Goal: Task Accomplishment & Management: Use online tool/utility

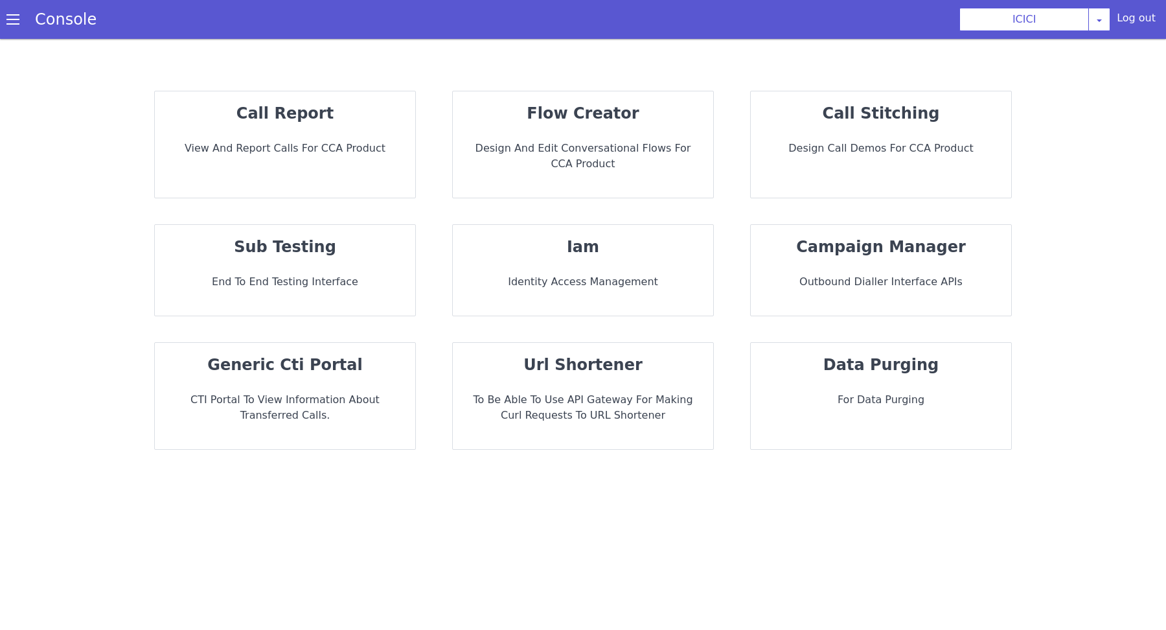
click at [656, 130] on div "flow creator Design and Edit Conversational flows for CCA Product" at bounding box center [583, 144] width 260 height 106
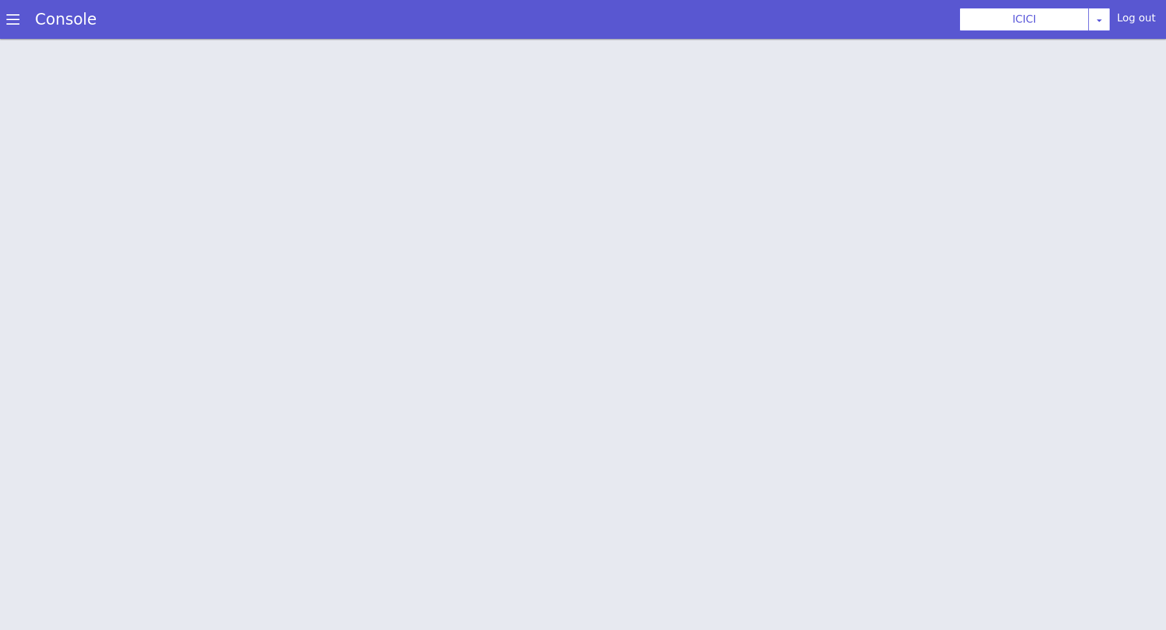
scroll to position [3, 0]
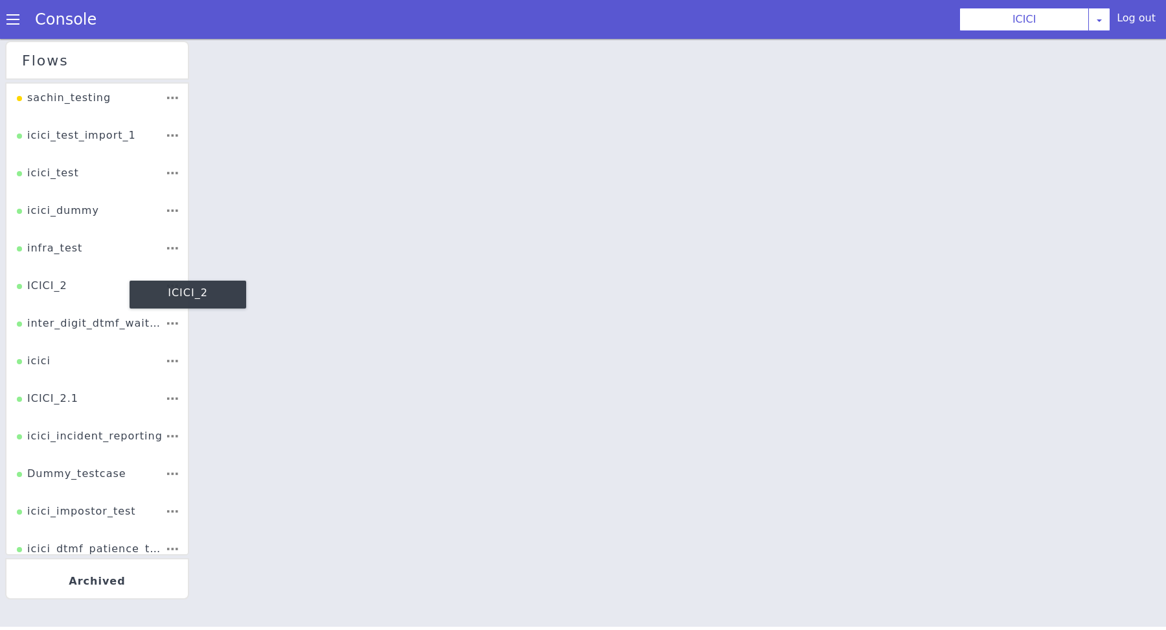
click at [63, 286] on div "ICICI_2" at bounding box center [42, 290] width 51 height 25
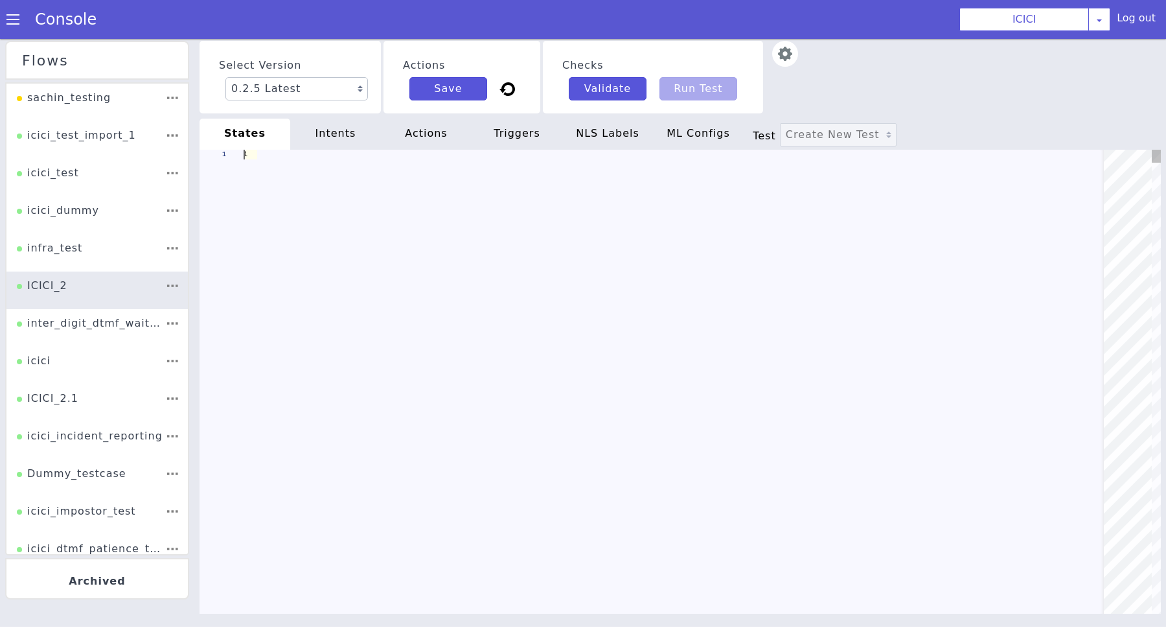
type textarea "init: "API_LANGUAGE_SET" model: "icici-dialogy" basepath: "https://s3.ap-south-…"
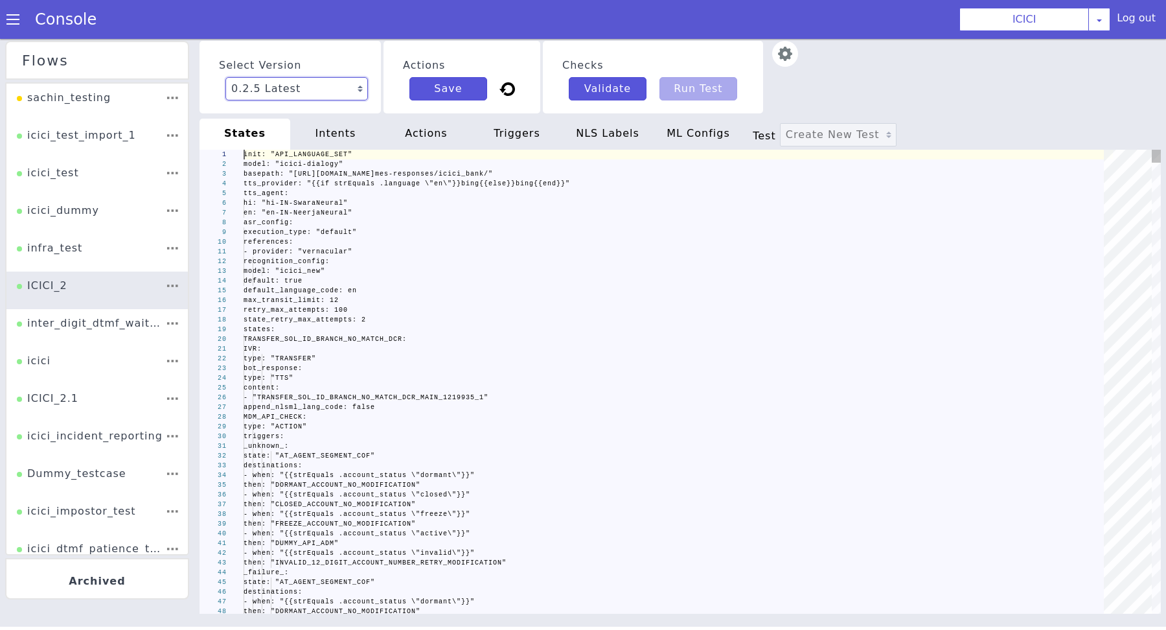
click at [347, 87] on select "0.2.5 Latest 0.2.4 0.2.3 0.2.2 0.2.1 0.2.0 0.1.10 0.1.9 0.1.8 0.1.7 0.1.6 0.1.5…" at bounding box center [296, 88] width 142 height 23
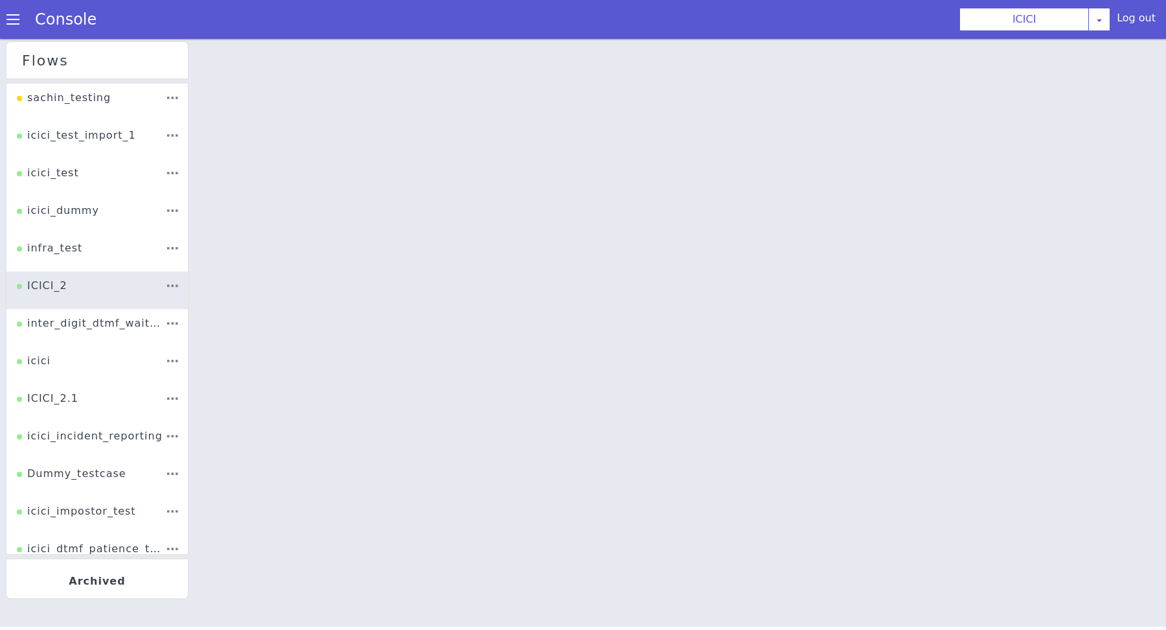
select select "0.2.4"
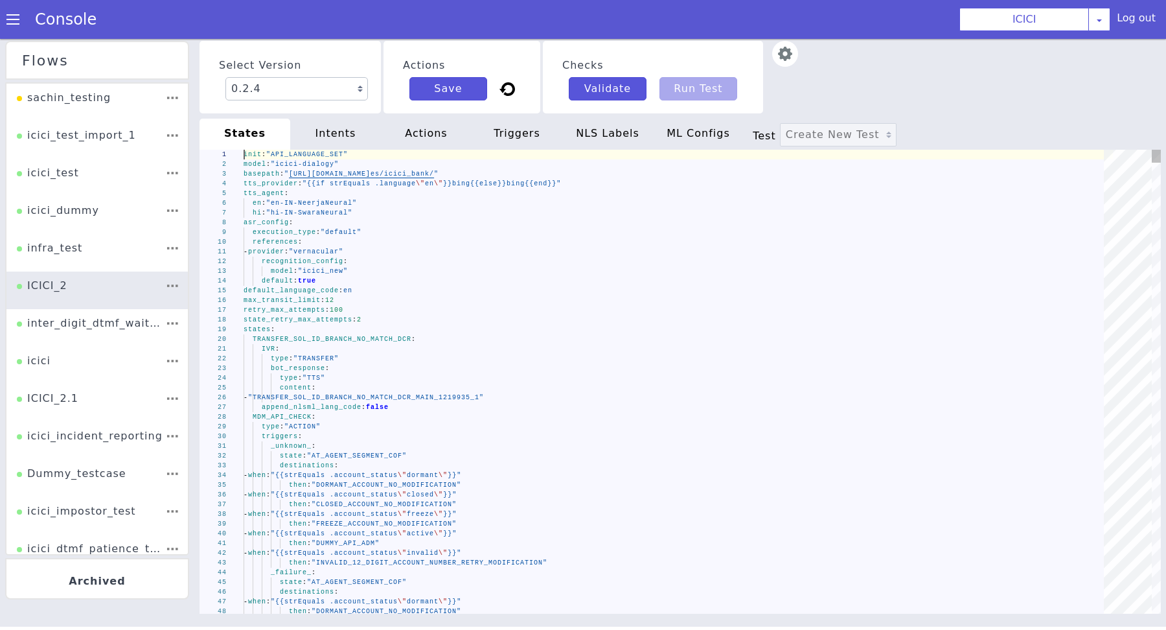
click at [410, 275] on div "model : "icici_new"" at bounding box center [678, 271] width 869 height 10
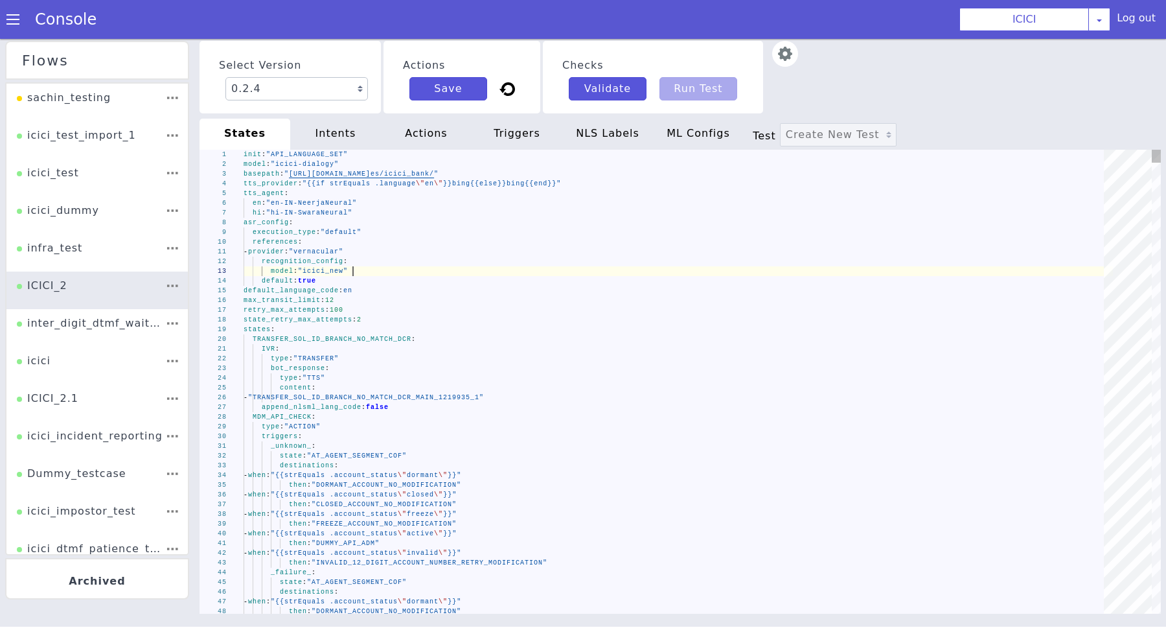
type textarea "init: "API_LANGUAGE_SET" model: "icici-dialogy" basepath: "https://s3.ap-south-…"
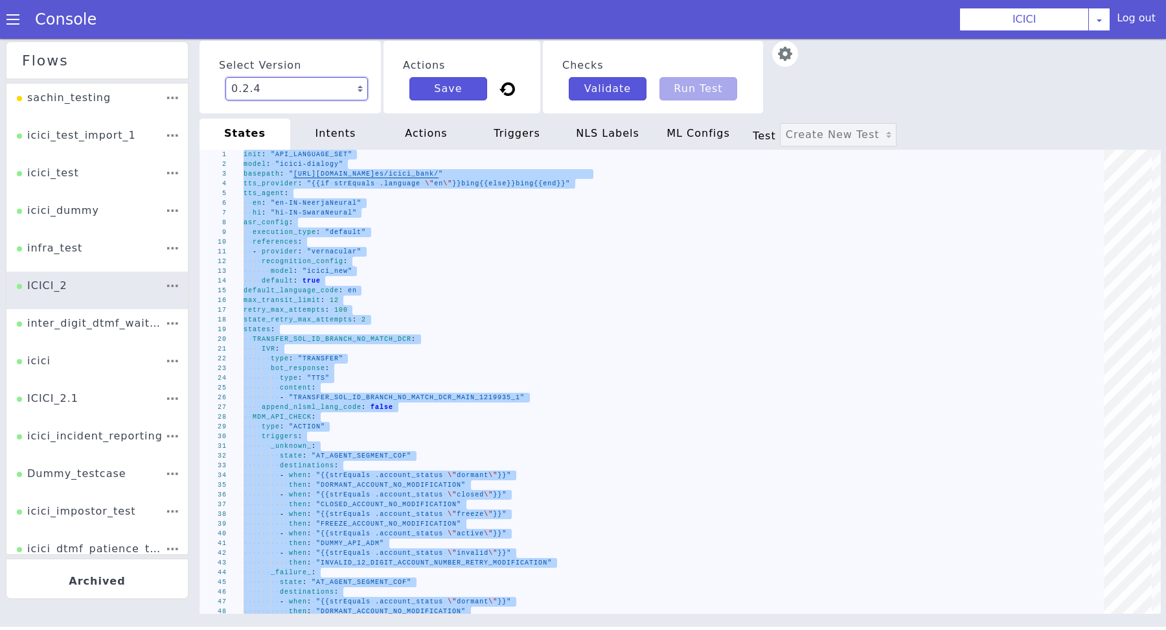
click at [346, 98] on select "0.2.5 Latest 0.2.4 0.2.3 0.2.2 0.2.1 0.2.0 0.1.10 0.1.9 0.1.8 0.1.7 0.1.6 0.1.5…" at bounding box center [296, 88] width 142 height 23
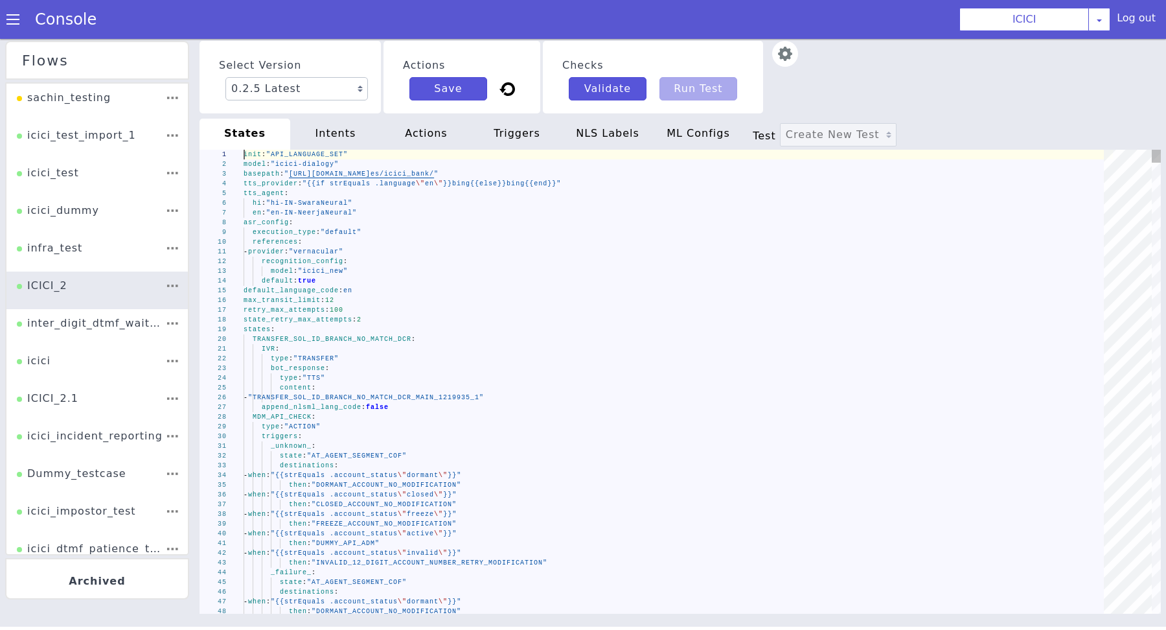
click at [464, 278] on div "default : true" at bounding box center [678, 281] width 869 height 10
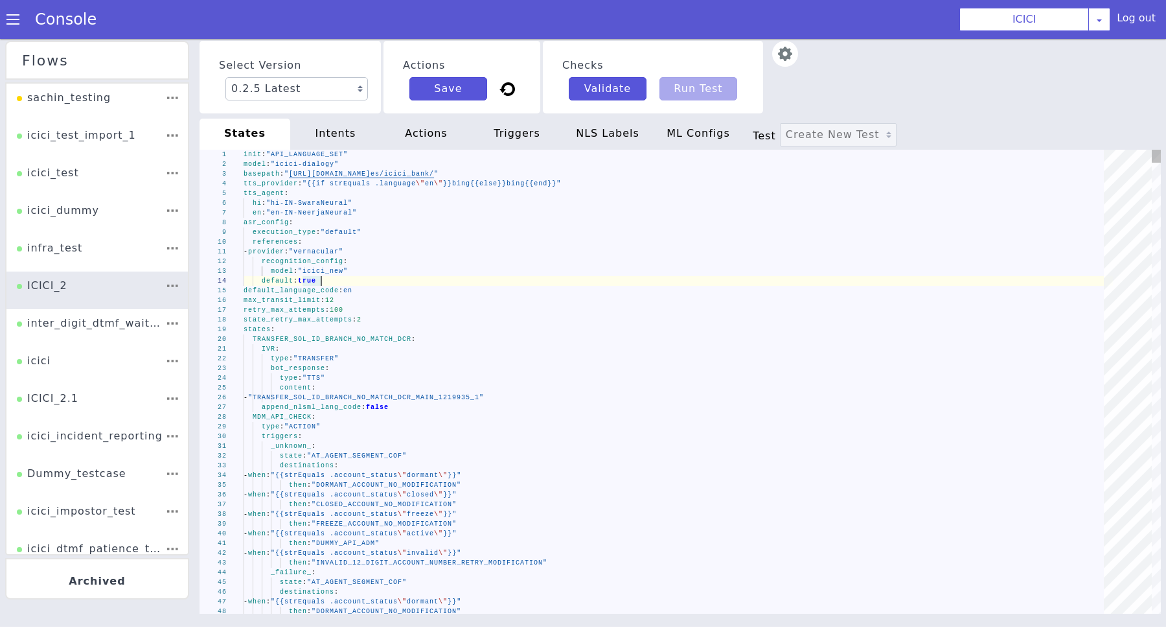
type textarea "init: "API_LANGUAGE_SET" model: "icici-dialogy" basepath: "https://s3.ap-south-…"
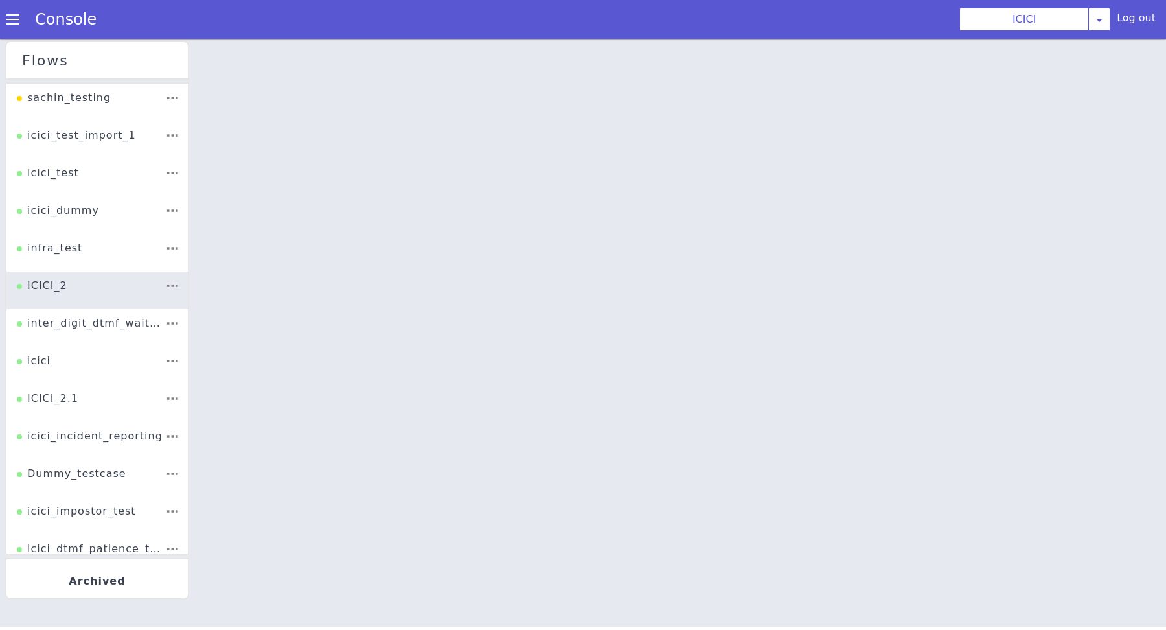
select select "0.2.4"
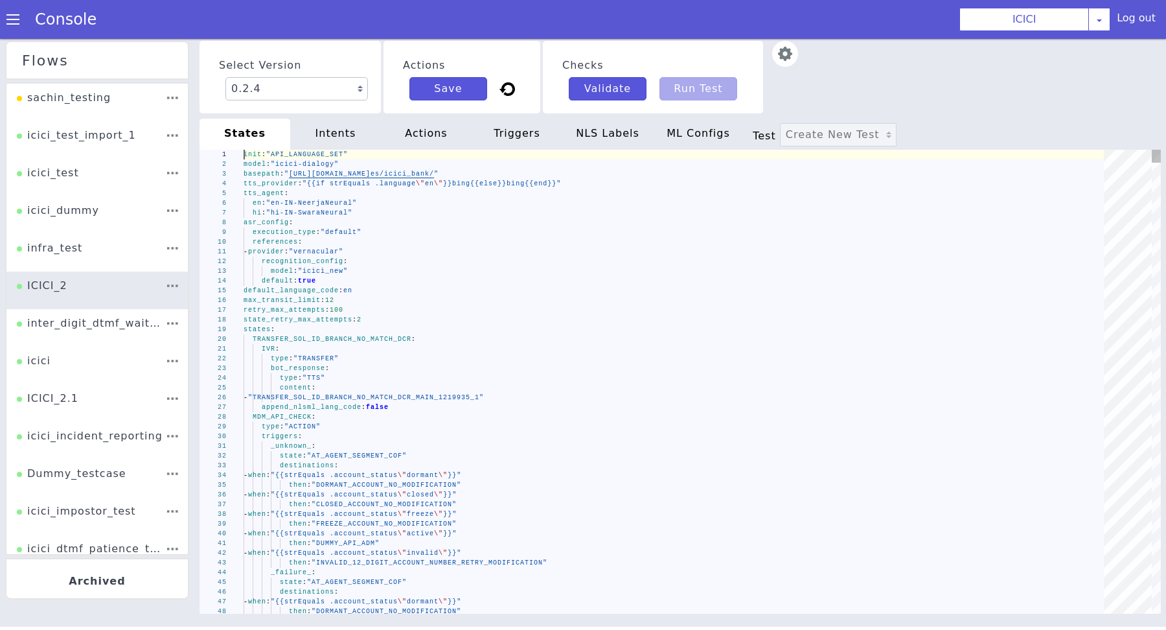
click at [519, 296] on div "max_transit_limit : 12" at bounding box center [680, 300] width 868 height 63
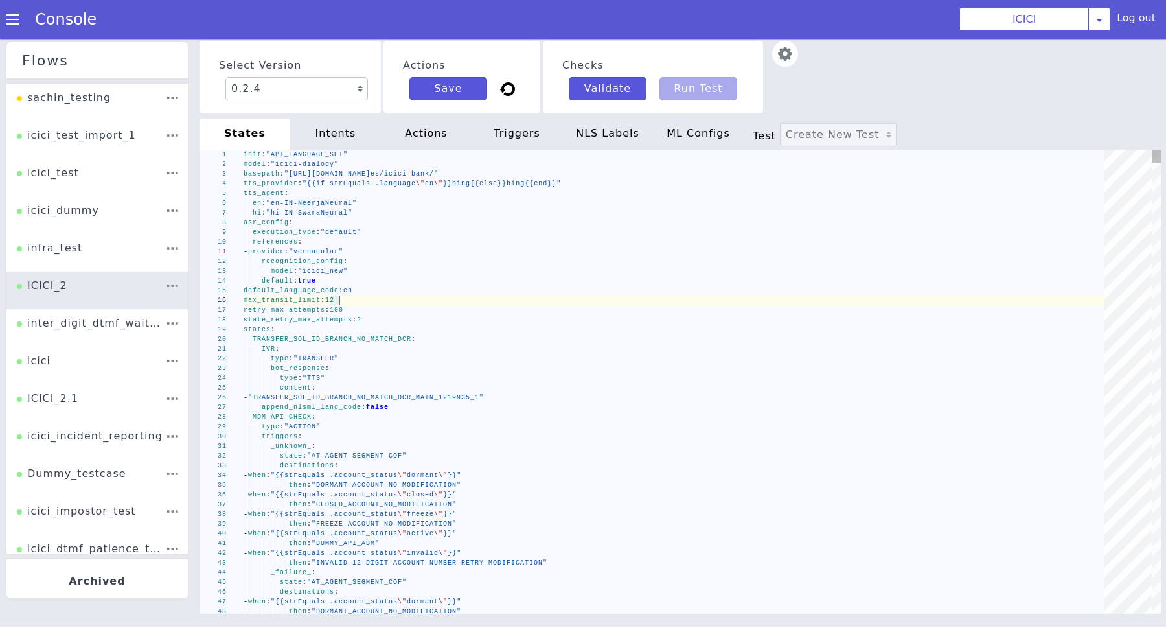
type textarea "init: "API_LANGUAGE_SET" model: "icici-dialogy" basepath: "https://s3.ap-south-…"
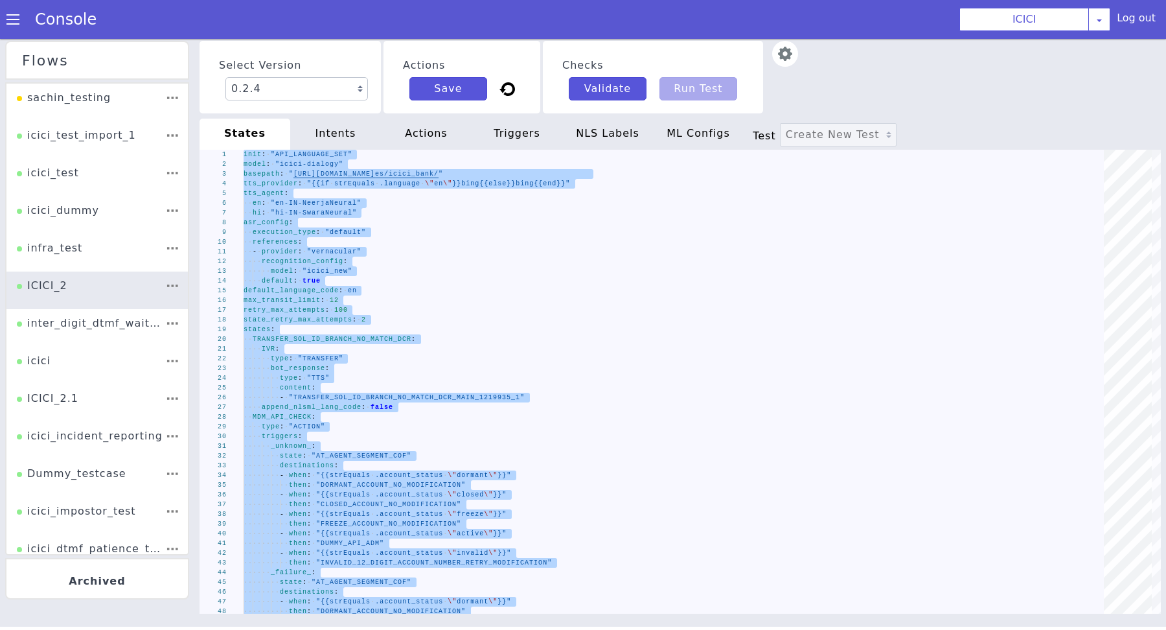
click at [340, 120] on div "intents" at bounding box center [357, 100] width 93 height 40
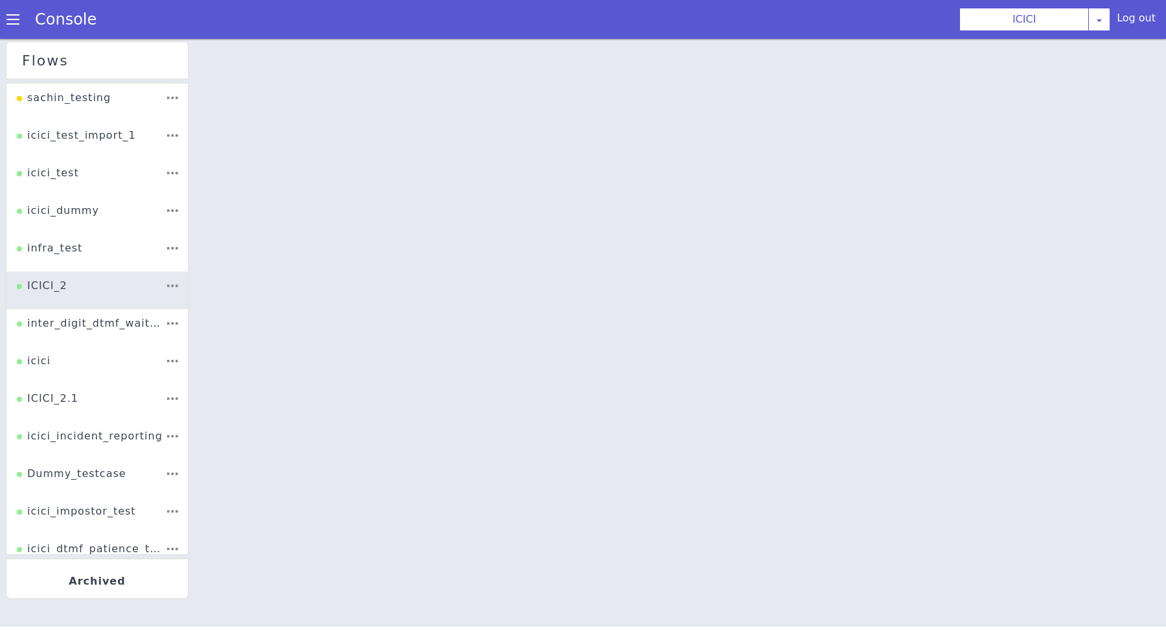
select select "0.2.4"
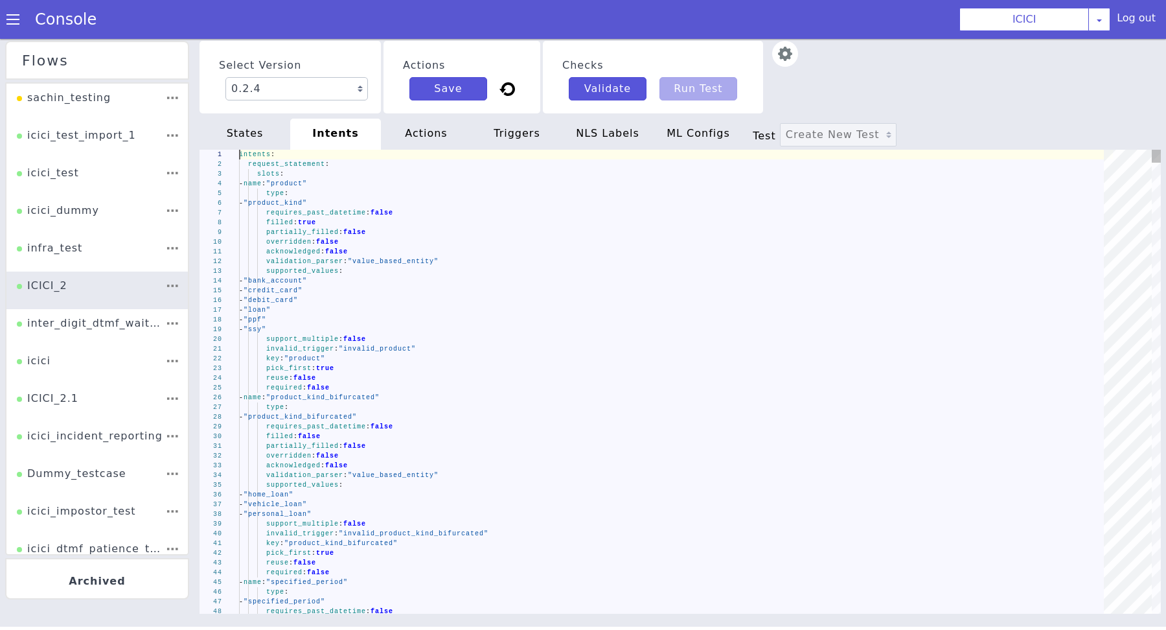
click at [483, 255] on div "acknowledged : false" at bounding box center [703, 254] width 830 height 291
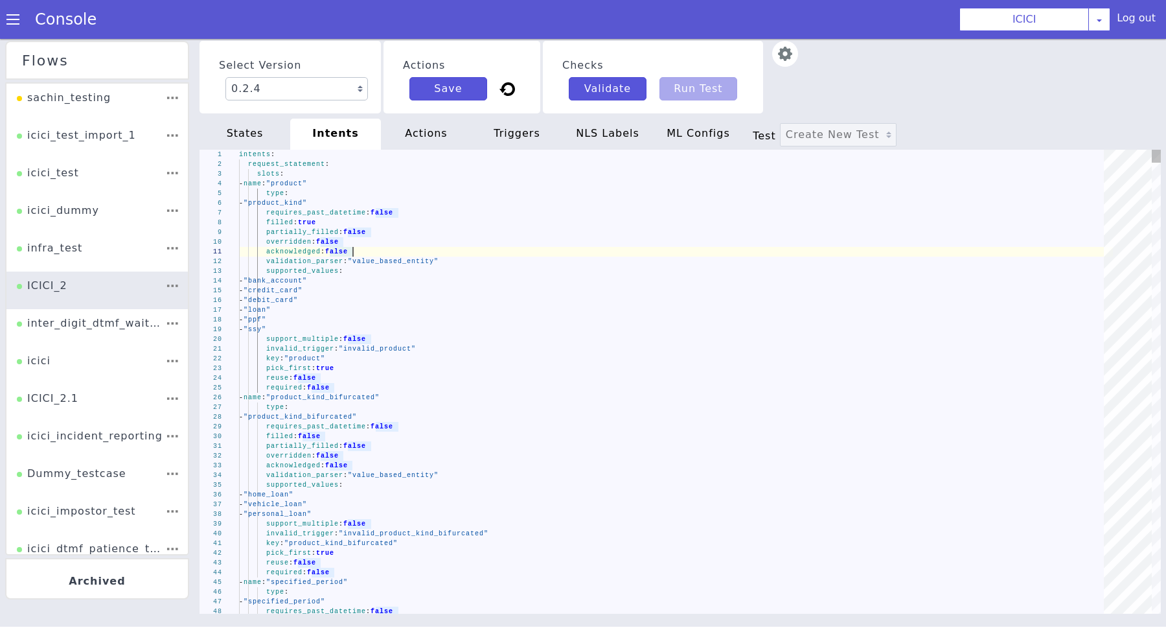
type textarea "intents: request_statement: slots: - name: "product" type: - "product_kind" req…"
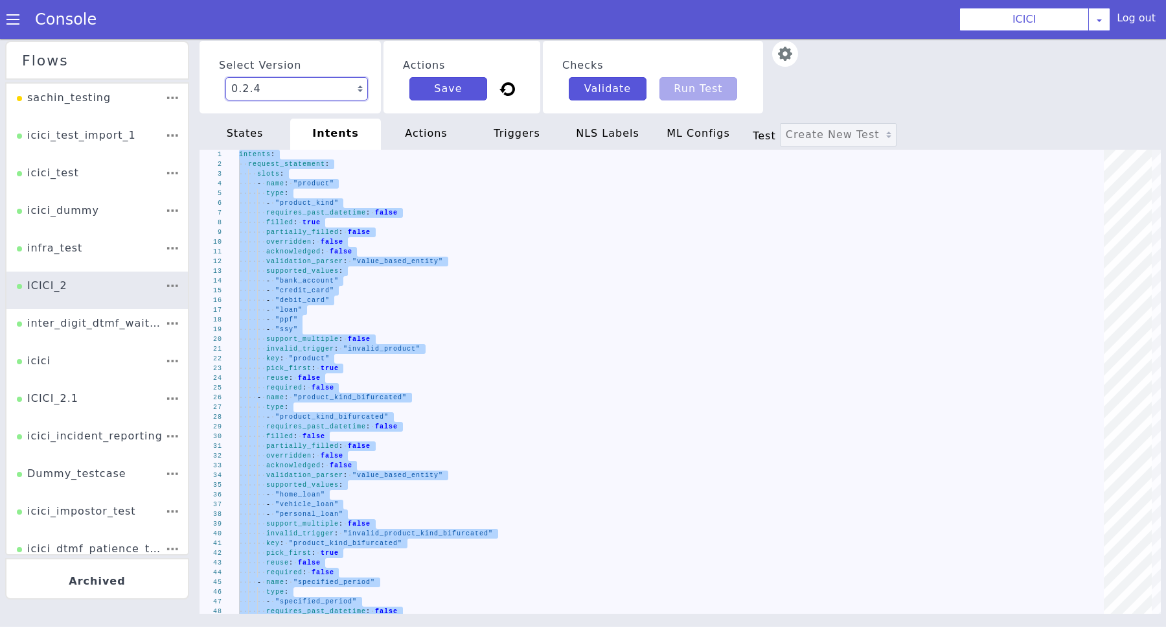
click at [326, 57] on select "0.2.5 Latest 0.2.4 0.2.3 0.2.2 0.2.1 0.2.0 0.1.10 0.1.9 0.1.8 0.1.7 0.1.6 0.1.5…" at bounding box center [337, 35] width 144 height 44
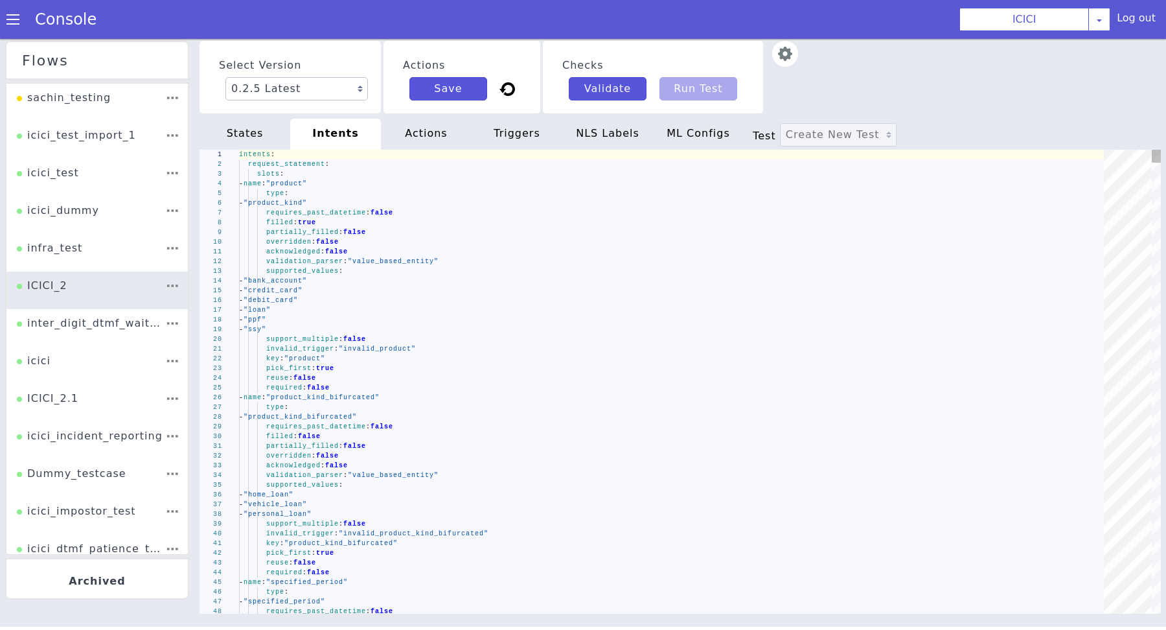
click at [468, 260] on div "validation_parser : "value_based_entity"" at bounding box center [683, 261] width 870 height 98
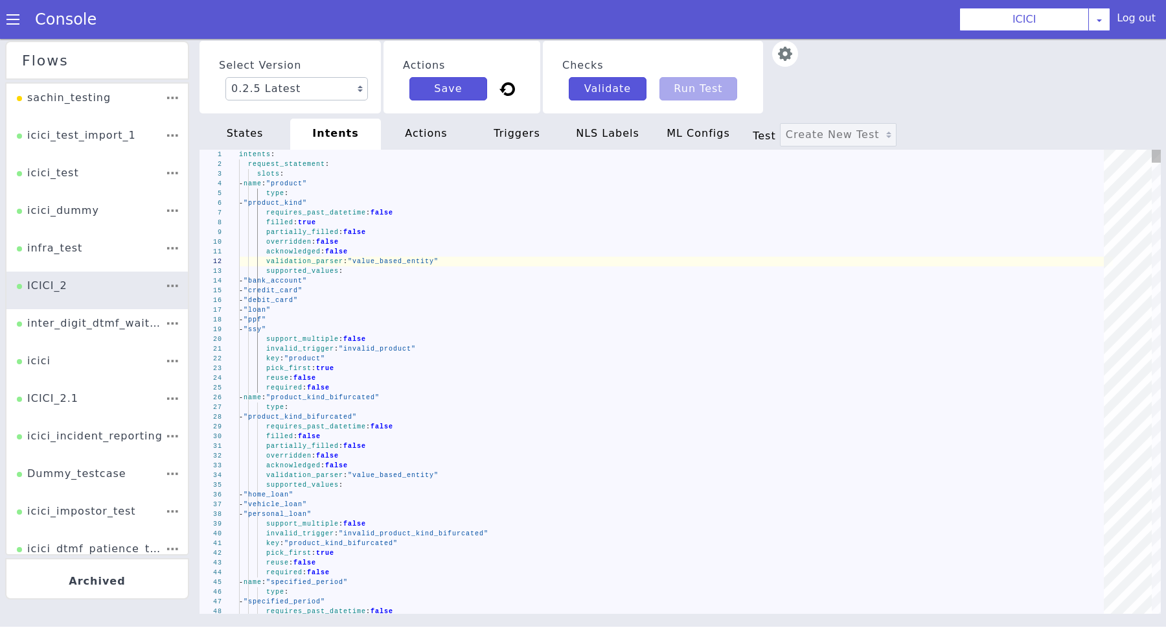
type textarea "intents: request_statement: slots: - name: "product" type: - "product_kind" req…"
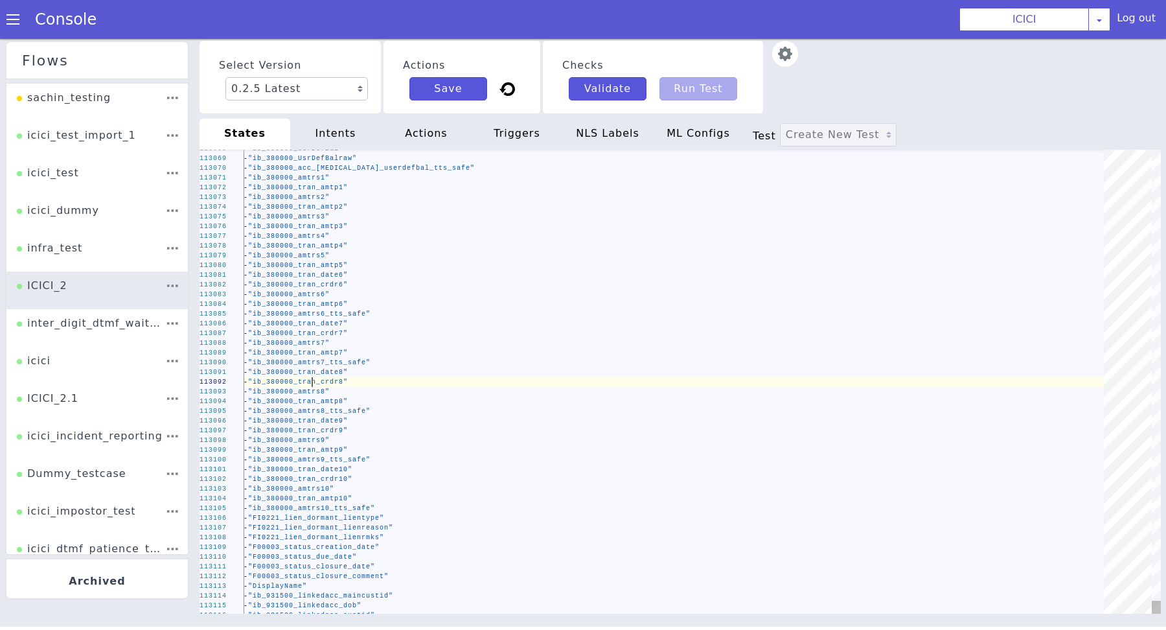
click at [789, 56] on img at bounding box center [785, 54] width 26 height 26
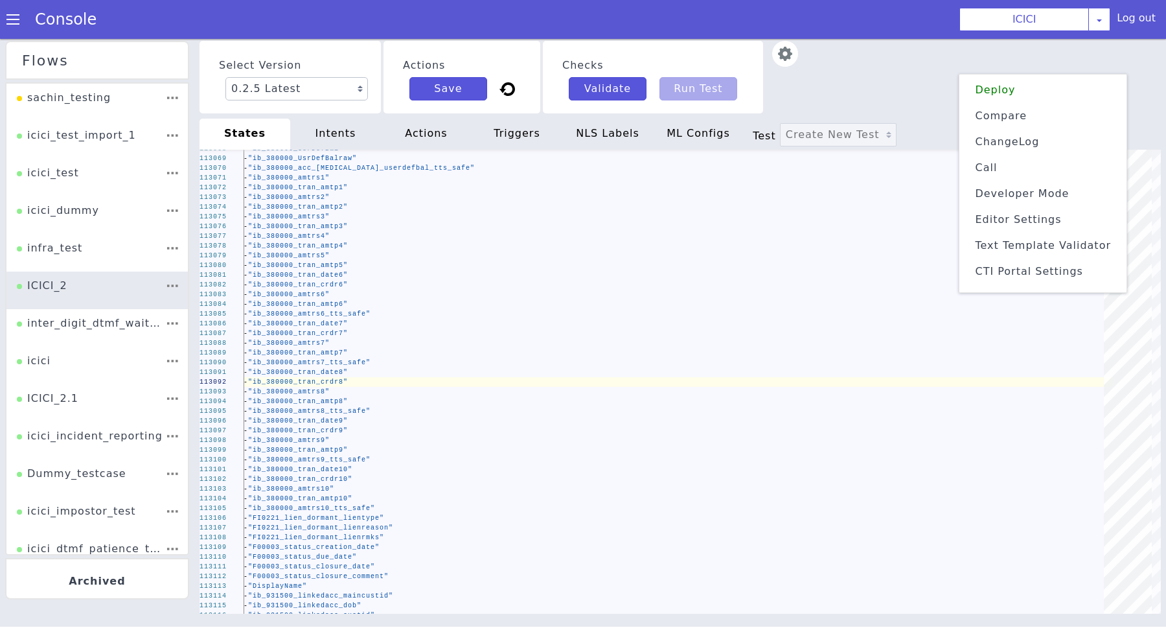
click at [1015, 116] on li "Compare" at bounding box center [1043, 125] width 157 height 25
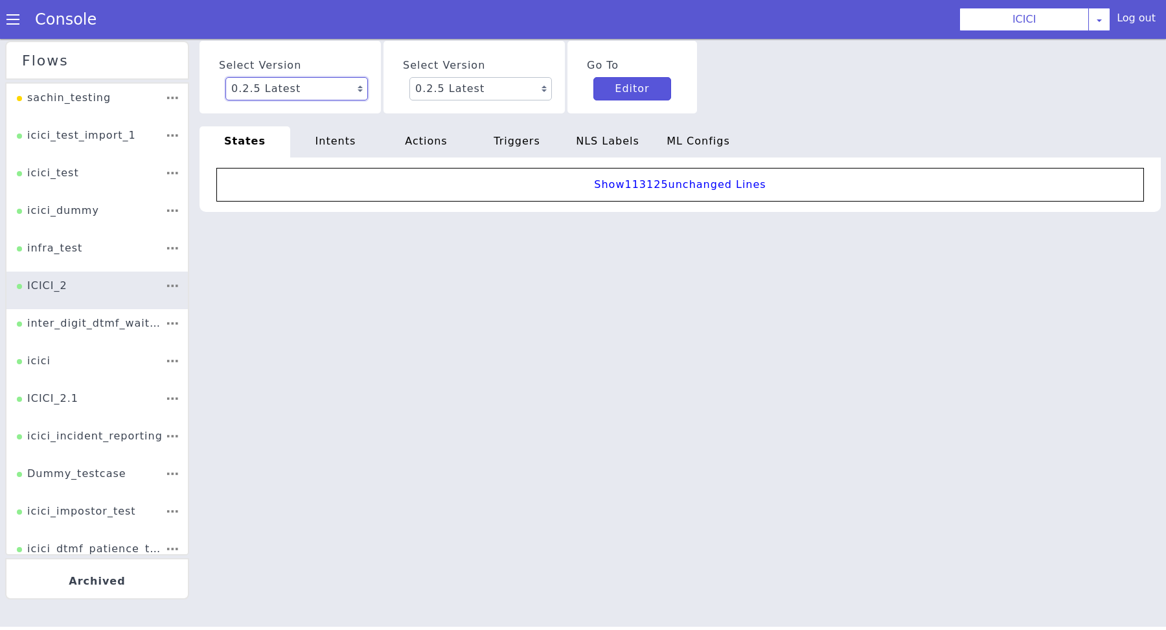
click at [345, 93] on select "0.2.5 Latest 0.2.4 0.2.3 0.2.2 0.2.1 0.2.0 0.1.10 0.1.9 0.1.8 0.1.7 0.1.6 0.1.5…" at bounding box center [296, 88] width 142 height 23
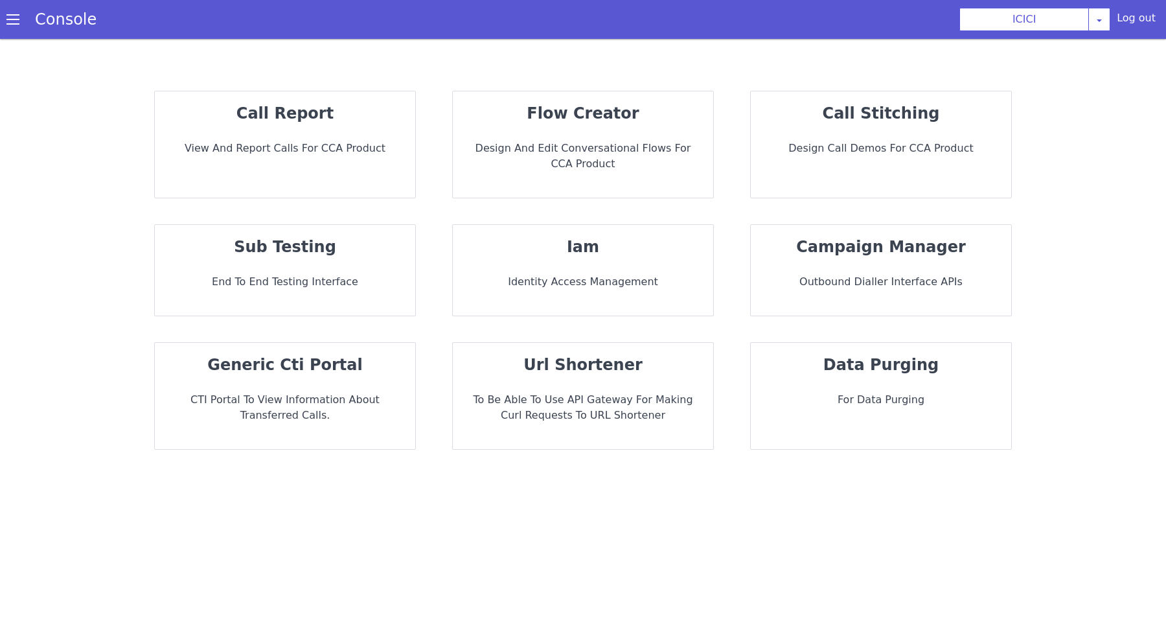
click at [564, 150] on p "Design and Edit Conversational flows for CCA Product" at bounding box center [583, 156] width 240 height 31
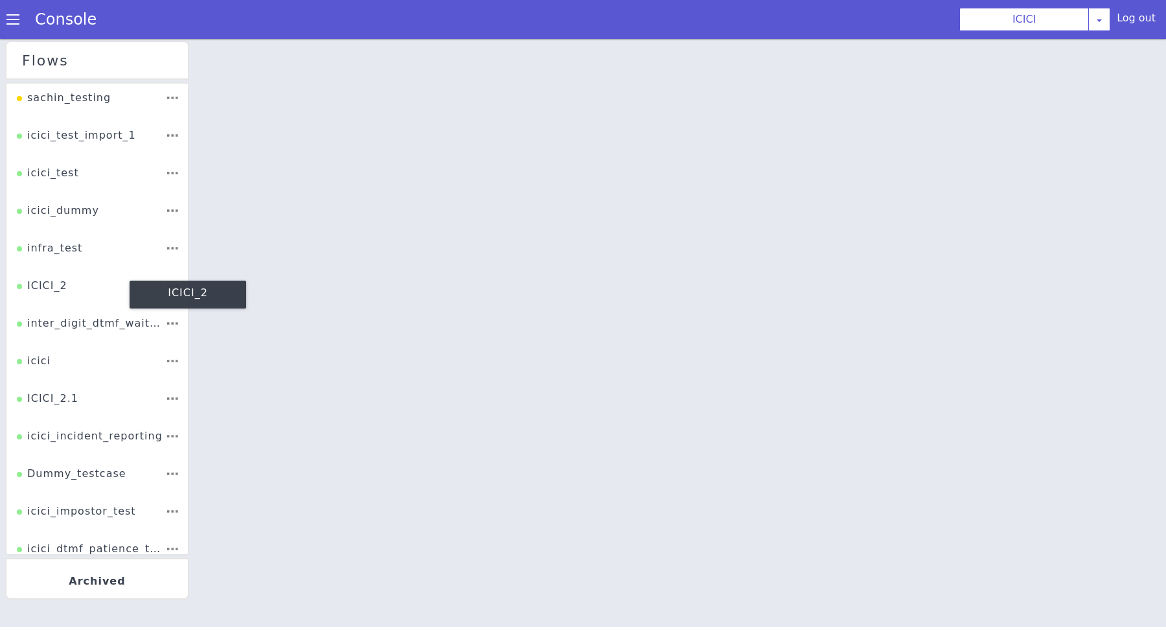
click at [53, 288] on div "ICICI_2" at bounding box center [42, 290] width 51 height 25
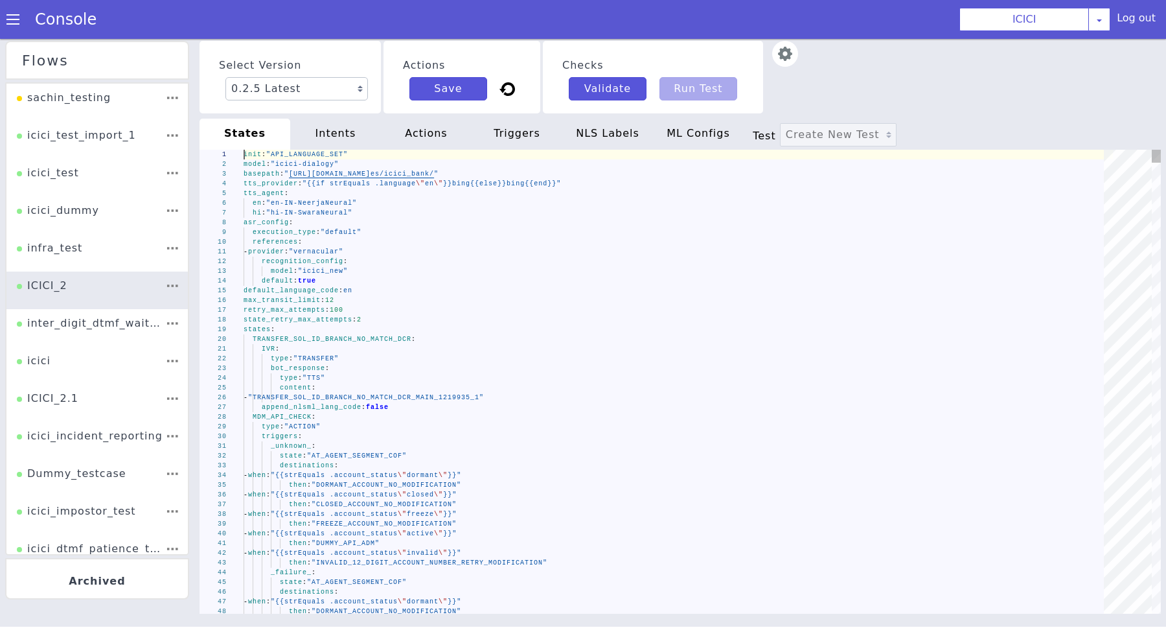
click at [437, 252] on div "- provider : "vernacular"" at bounding box center [678, 252] width 869 height 10
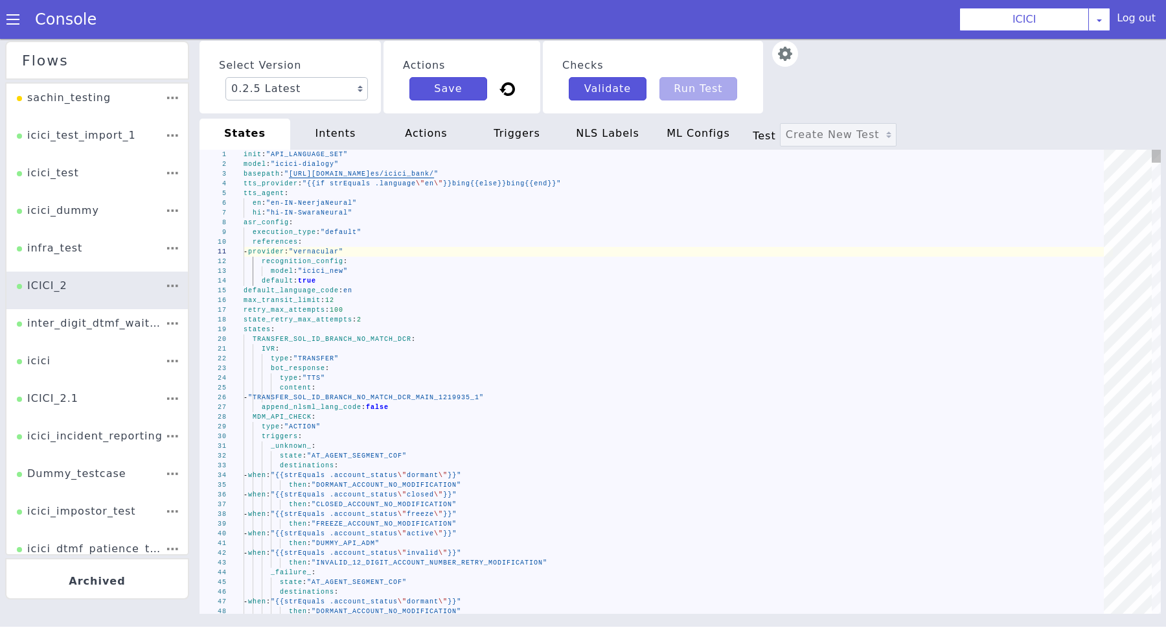
click at [425, 255] on div "- provider : "vernacular"" at bounding box center [678, 252] width 869 height 10
type textarea "init: "API_LANGUAGE_SET" model: "icici-dialogy" basepath: "https://s3.ap-south-…"
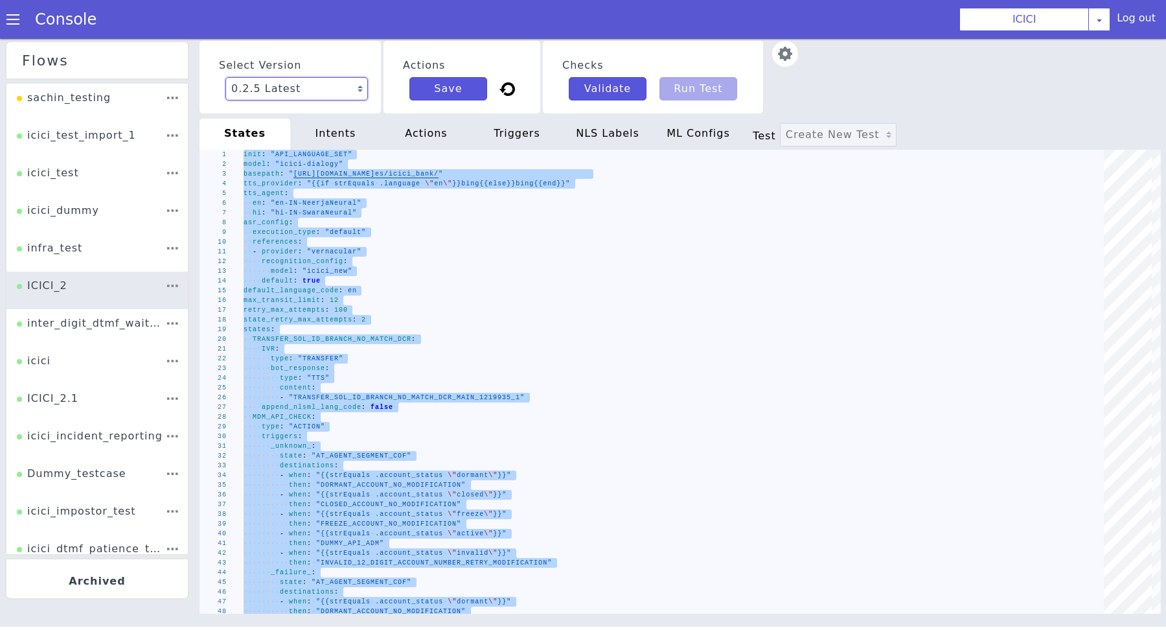
click at [328, 85] on select "0.2.5 Latest 0.2.4 0.2.3 0.2.2 0.2.1 0.2.0 0.1.10 0.1.9 0.1.8 0.1.7 0.1.6 0.1.5…" at bounding box center [296, 88] width 142 height 23
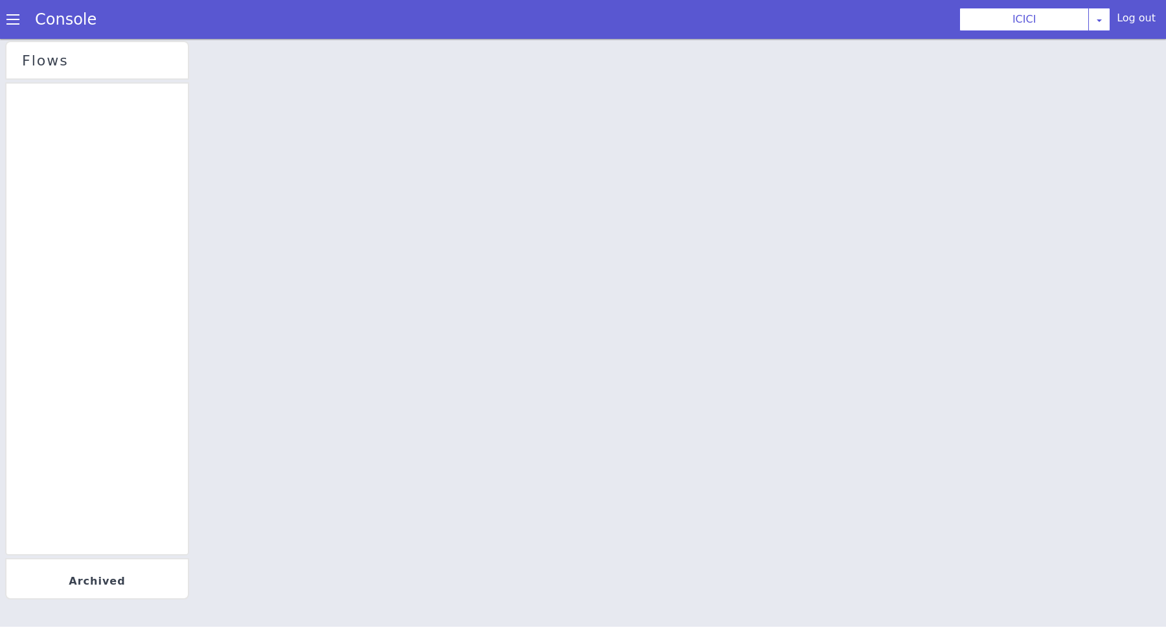
select select "0.2.4"
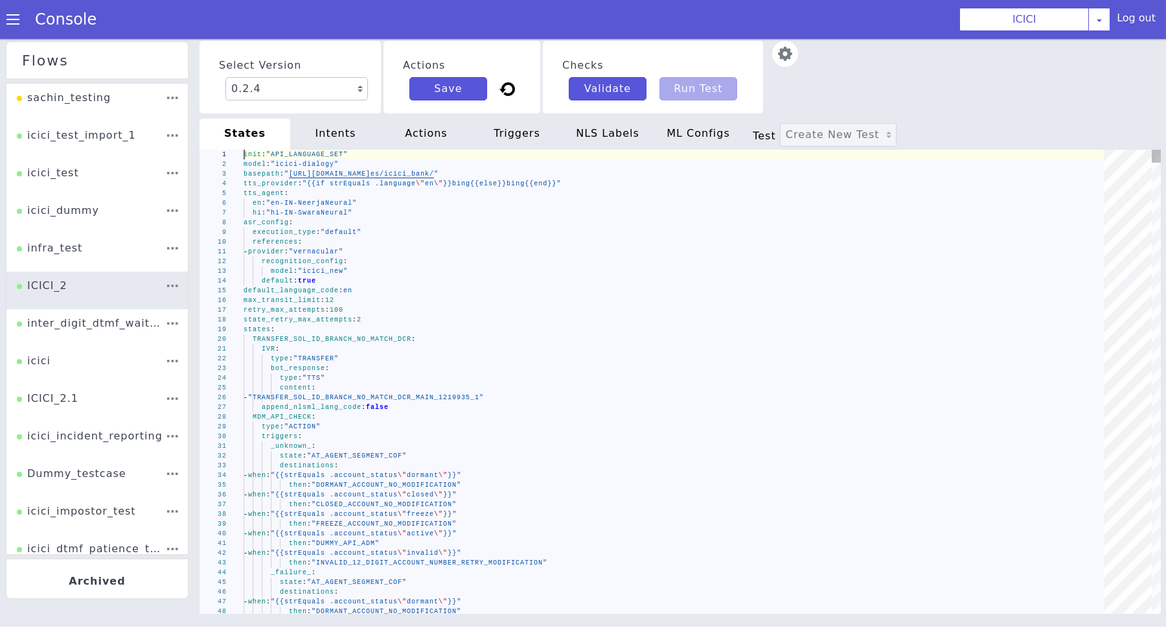
click at [674, 354] on div "type : "TRANSFER"" at bounding box center [678, 359] width 869 height 10
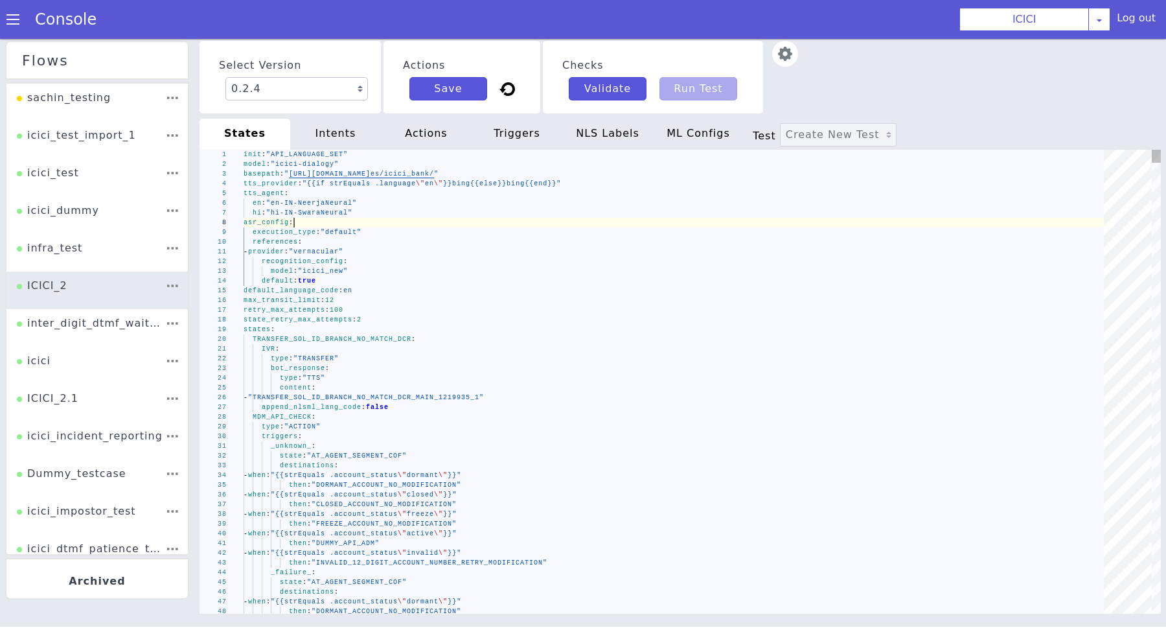
click at [439, 326] on div "states :" at bounding box center [678, 329] width 869 height 10
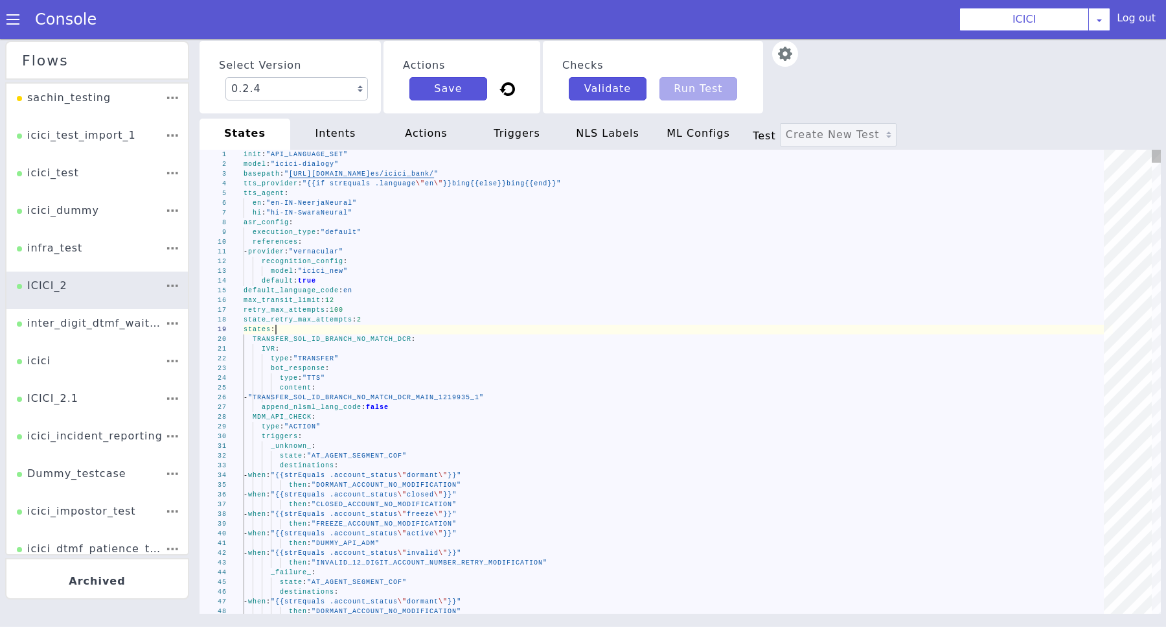
type textarea "init: "API_LANGUAGE_SET" model: "icici-dialogy" basepath: "https://s3.ap-south-…"
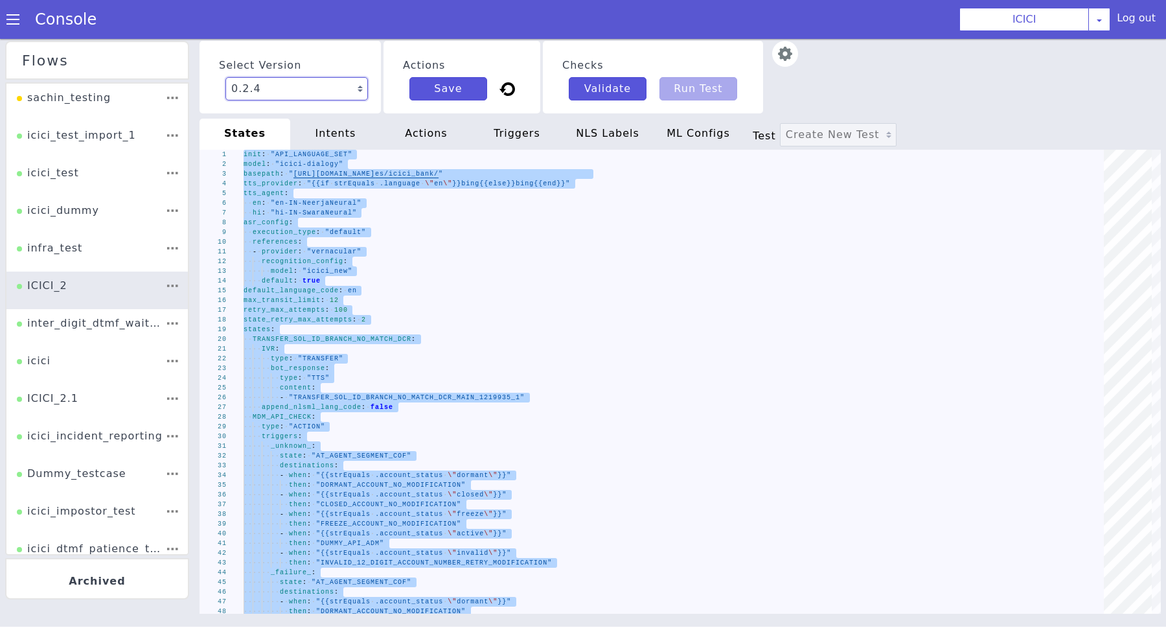
click at [330, 93] on select "0.2.5 Latest 0.2.4 0.2.3 0.2.2 0.2.1 0.2.0 0.1.10 0.1.9 0.1.8 0.1.7 0.1.6 0.1.5…" at bounding box center [296, 88] width 142 height 23
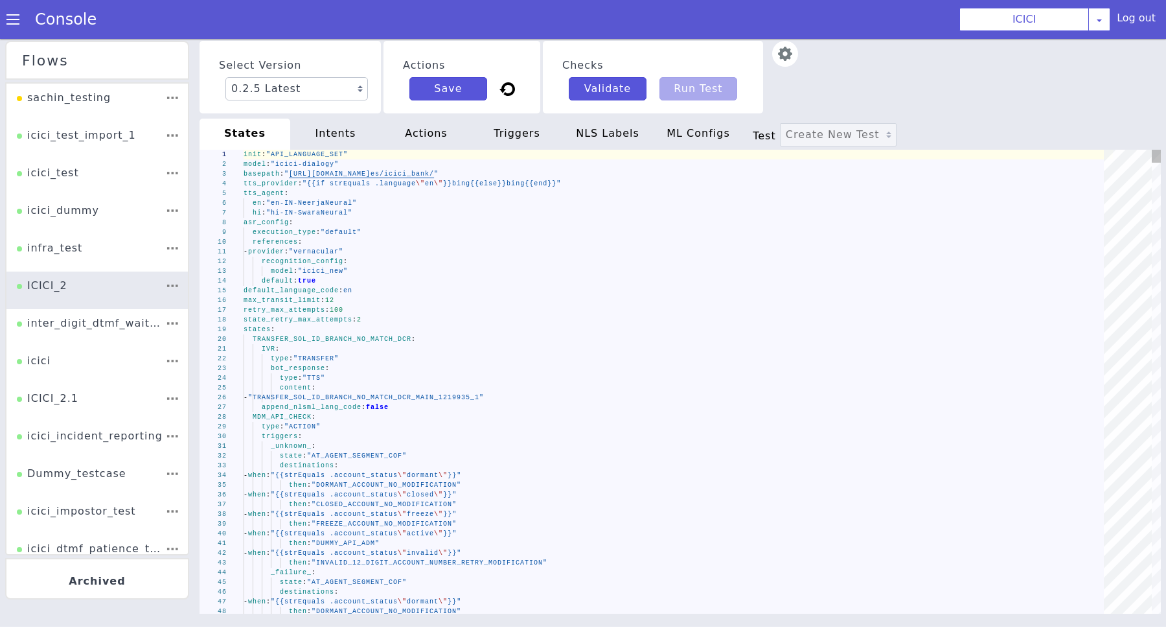
click at [525, 290] on div "default_language_code : en" at bounding box center [678, 291] width 869 height 10
type textarea "init: "API_LANGUAGE_SET" model: "icici-dialogy" basepath: "https://s3.ap-south-…"
click at [516, 278] on div "default : true" at bounding box center [678, 281] width 869 height 10
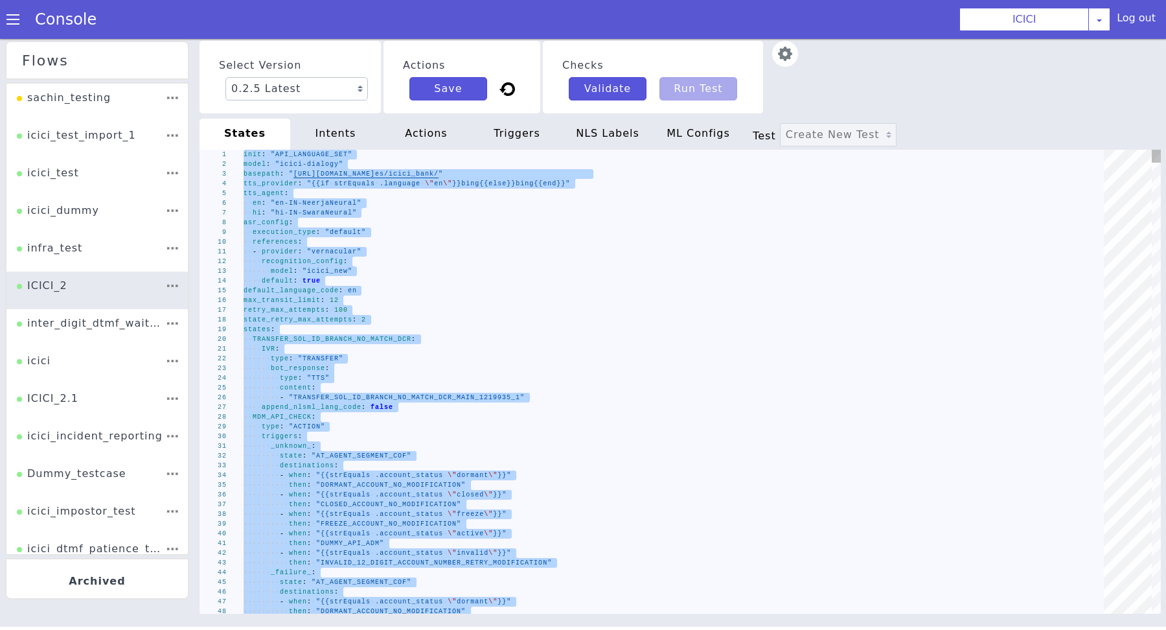
type textarea "- provider: "vernacular" recognition_config: model: "icici_new" default: true d…"
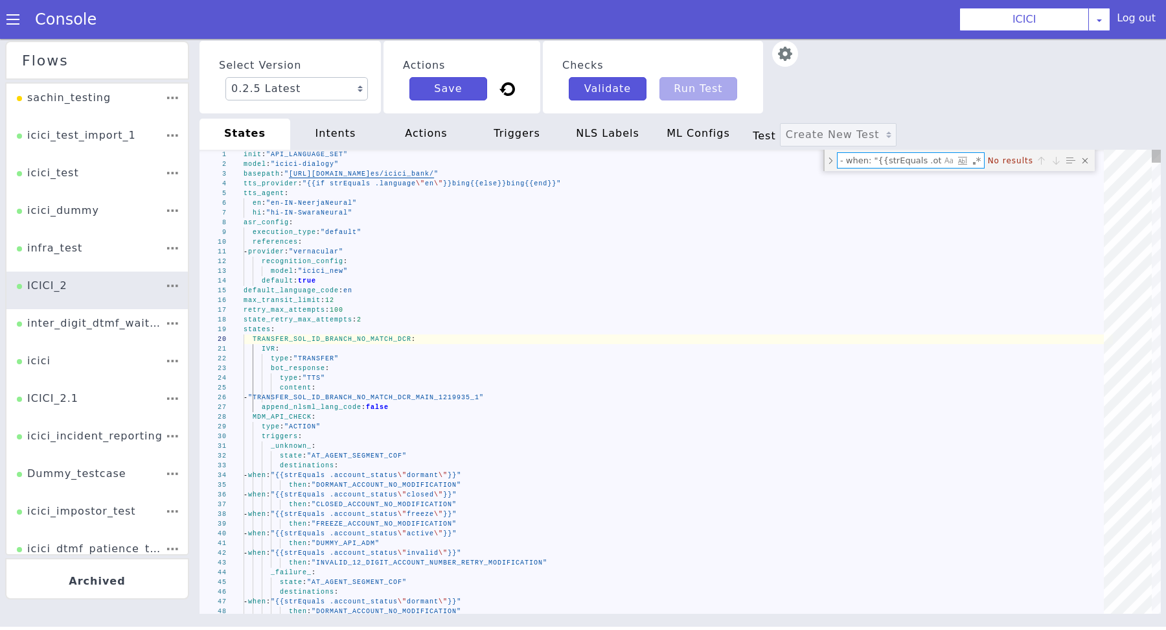
scroll to position [0, 125]
type textarea "- when: "{{strEquals .other_emi_query_auth \"yes\"}}""
click at [338, 87] on select "0.2.5 Latest 0.2.4 0.2.3 0.2.2 0.2.1 0.2.0 0.1.10 0.1.9 0.1.8 0.1.7 0.1.6 0.1.5…" at bounding box center [296, 88] width 142 height 23
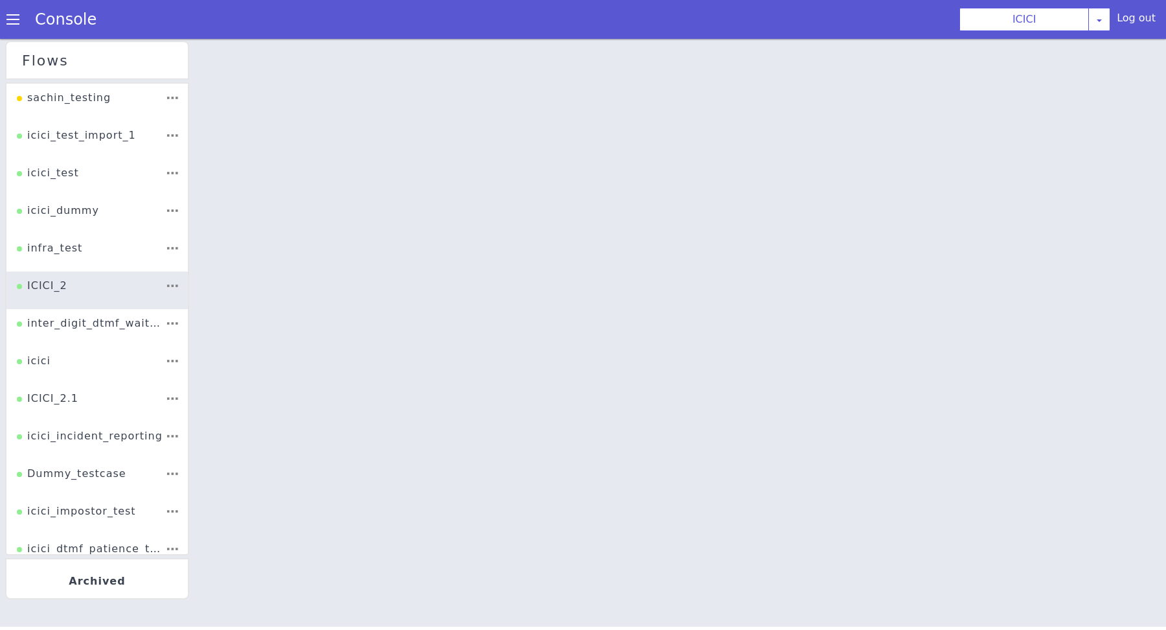
select select "0.2.4"
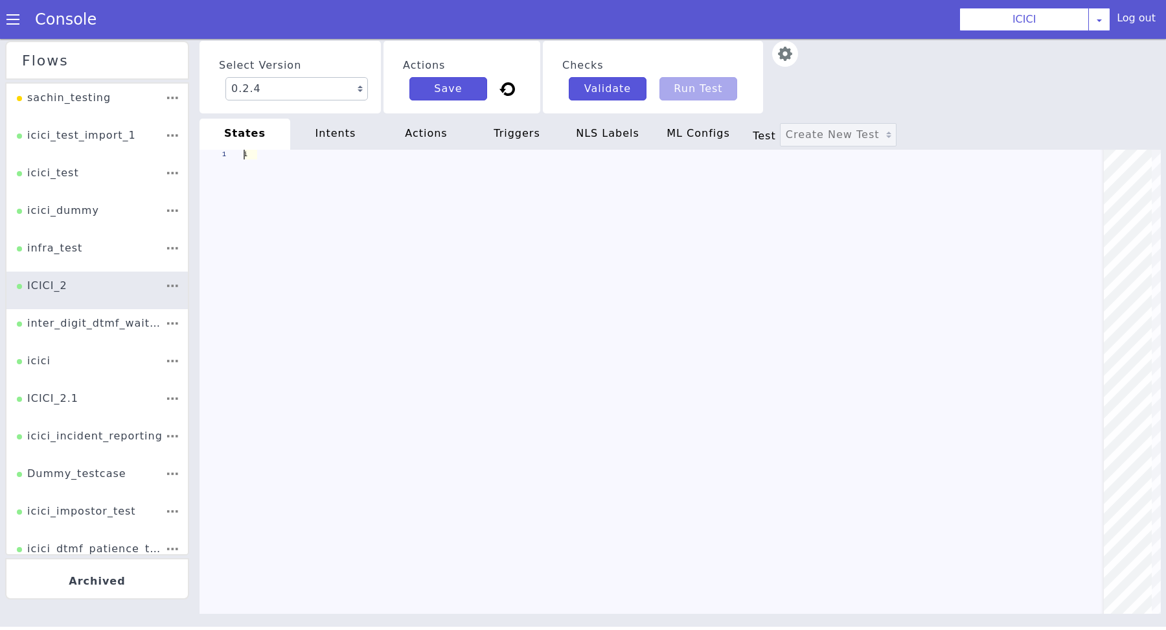
scroll to position [0, 0]
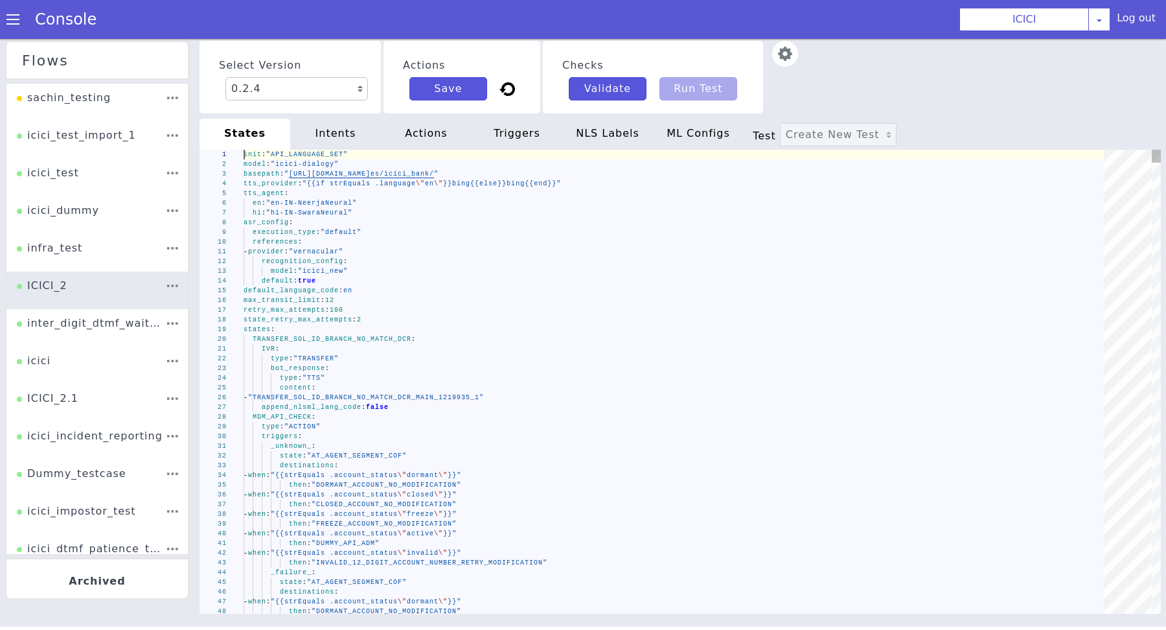
click at [696, 237] on div "references :" at bounding box center [678, 242] width 869 height 10
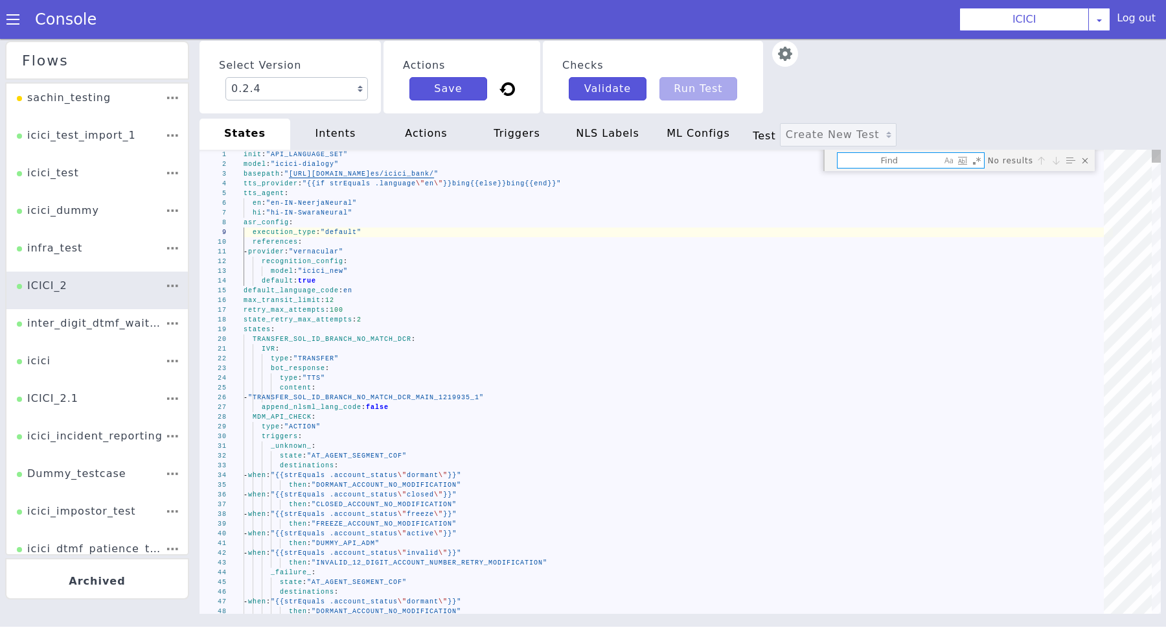
type textarea "skit_route_point: "66928" - when: "{{strEquals .other_emi_query_auth \"yes\"}}"…"
type textarea "- when: "{{strEquals .other_emi_query_auth \"yes\"}}""
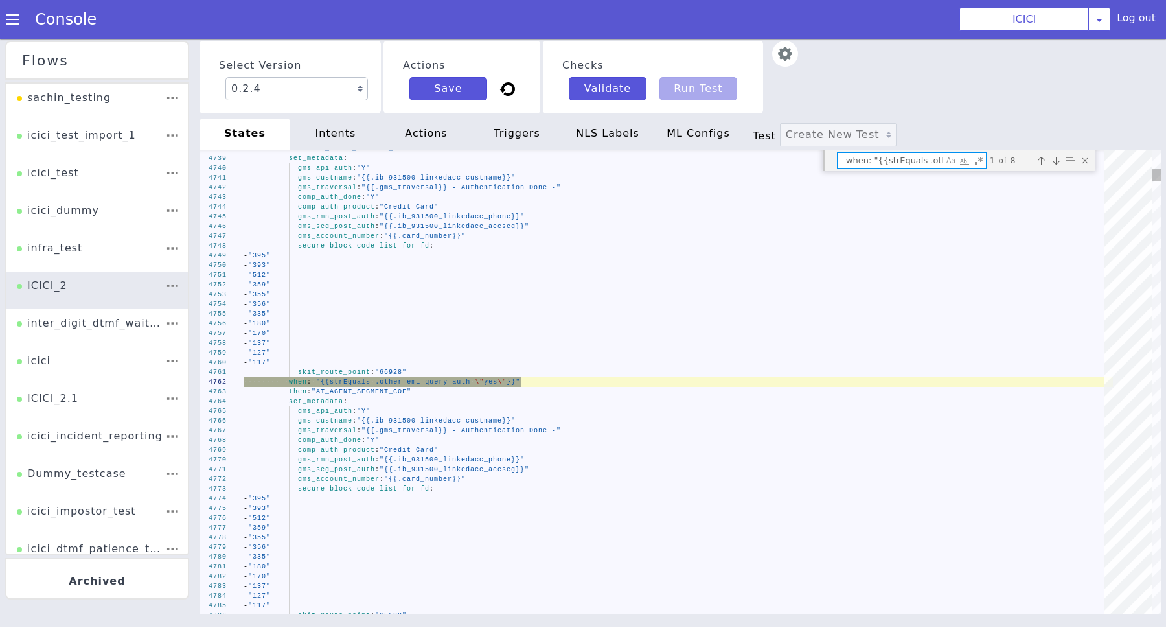
scroll to position [0, 125]
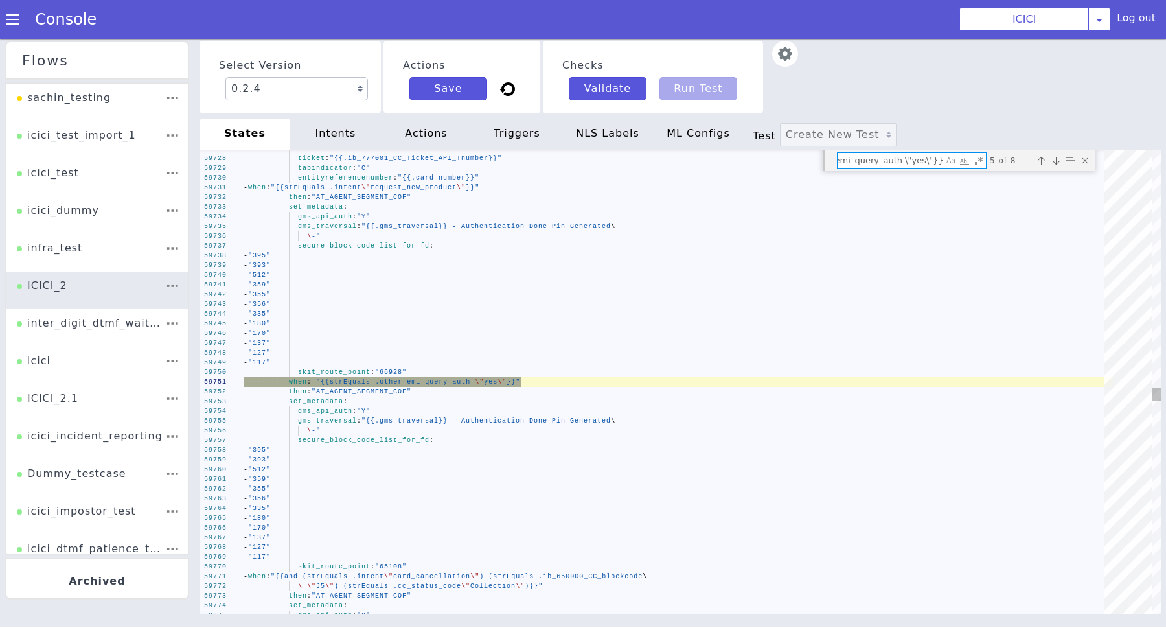
type textarea "skit_route_point: "66928" - when: "{{strEquals .other_emi_query_auth \"yes\"}}"…"
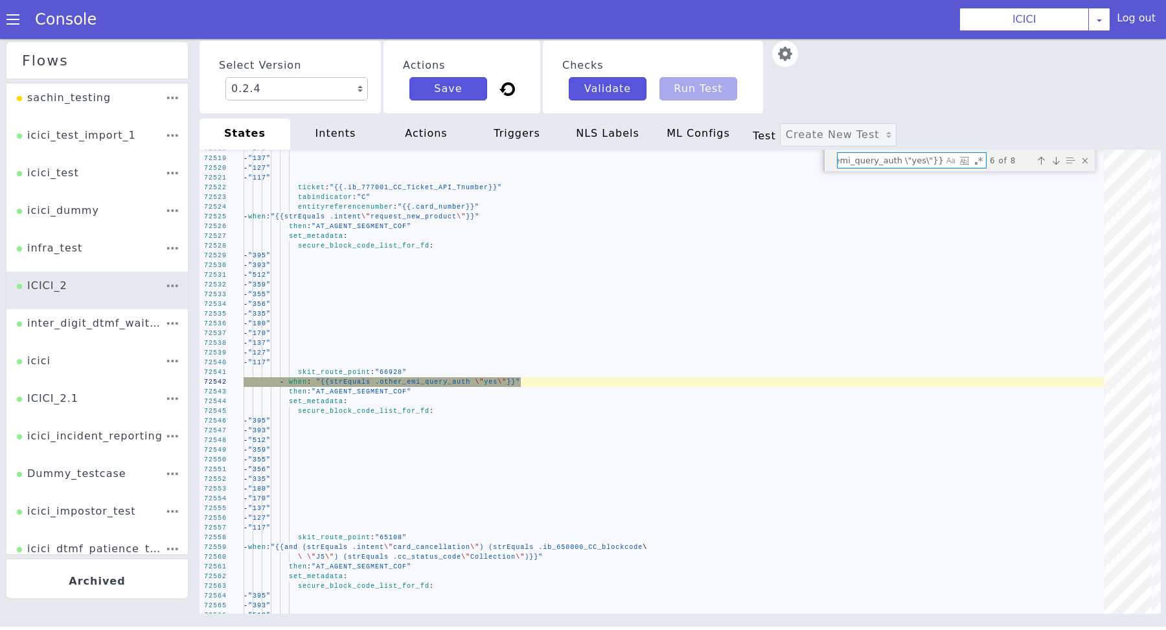
type textarea "- when: "{{strEquals .other_emi_query_auth \"yes\"}}""
click at [891, 161] on textarea "- when: "{{strEquals .other_emi_query_auth \"yes\"}}"" at bounding box center [890, 160] width 106 height 15
paste textarea "and (strEquals .account_type \"FD\") (not (strEquals .intent \"\ request_new_pr…"
type textarea "then: "AT_AGENT_SEGMENT_COF" - when: "{{and (strEquals .account_type \"FD\") (n…"
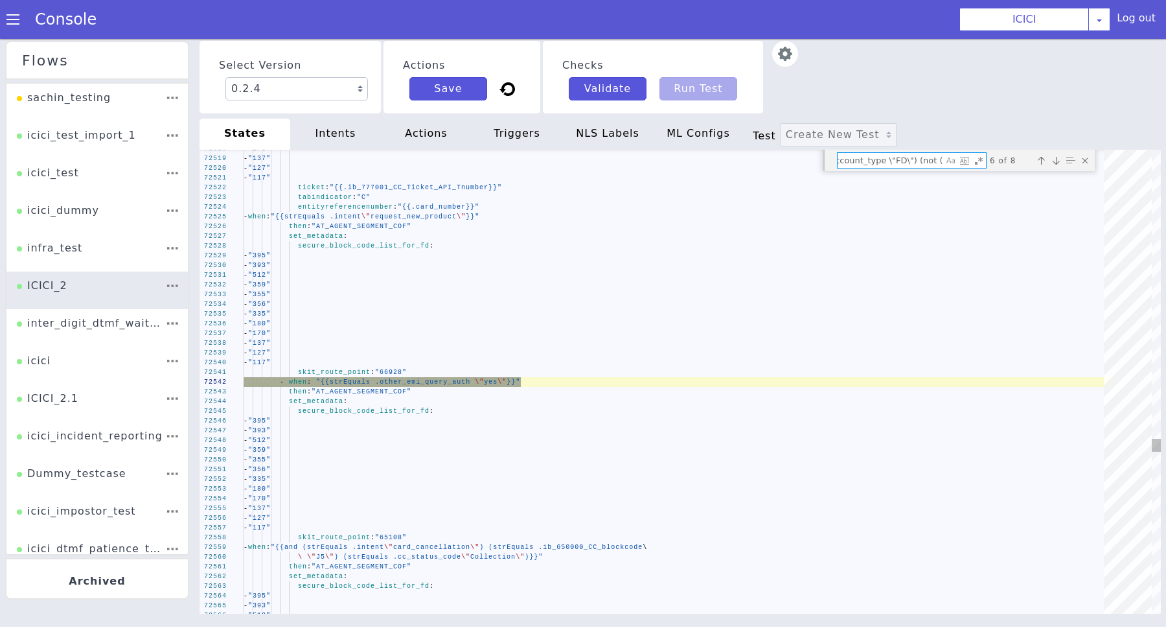
scroll to position [0, 33]
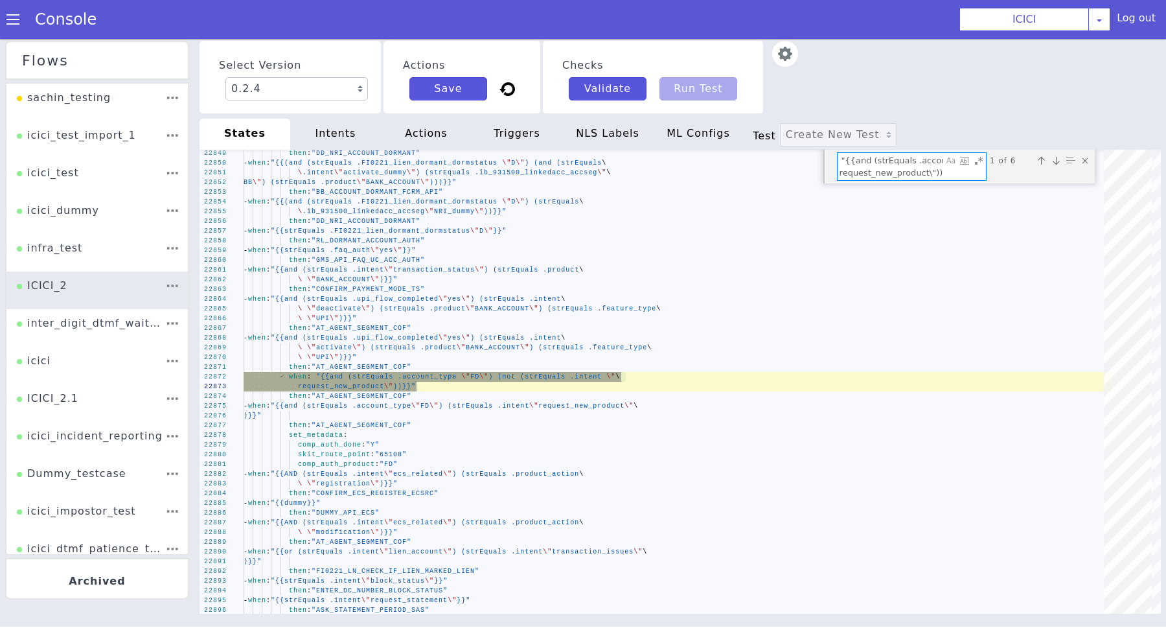
type textarea "- when: "{{and (strEquals .account_type \"FD\") (not (strEquals .intent \"\ req…"
